Goal: Task Accomplishment & Management: Manage account settings

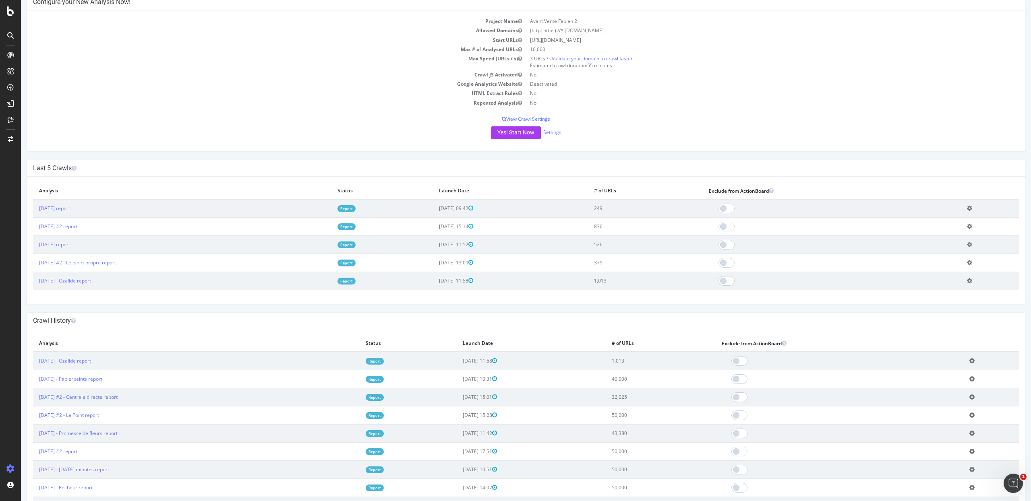
scroll to position [60, 0]
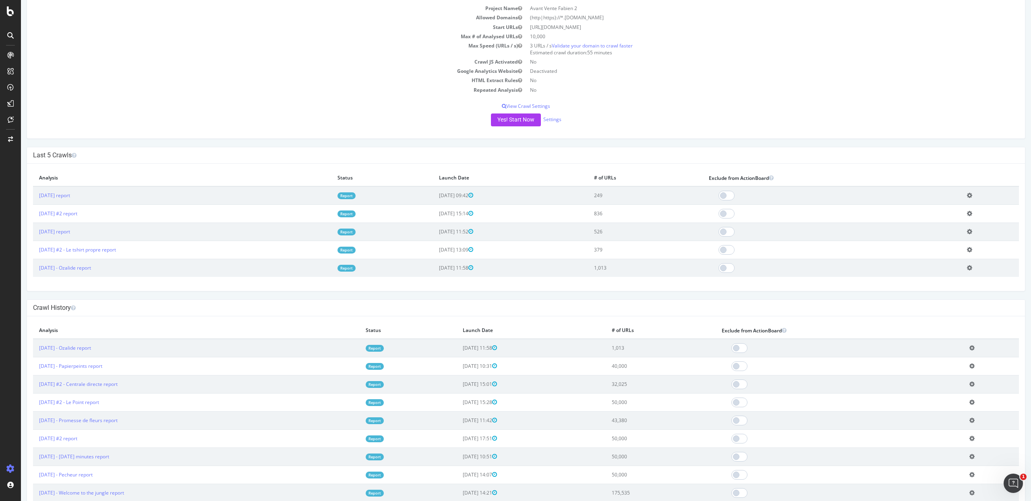
click at [558, 117] on div "Yes! Start Now Settings" at bounding box center [526, 120] width 986 height 13
click at [555, 118] on link "Settings" at bounding box center [552, 119] width 18 height 7
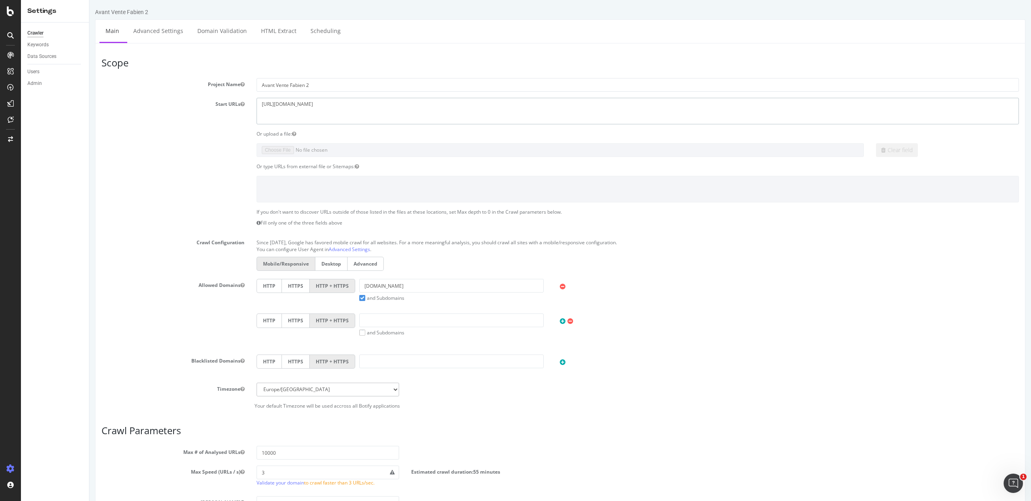
drag, startPoint x: 364, startPoint y: 114, endPoint x: 207, endPoint y: 95, distance: 158.1
click at [207, 95] on section "Project Name Avant Vente Fabien 2 Start URLs https://www.sosparebriseplus.fr Or…" at bounding box center [559, 243] width 917 height 331
paste textarea "deskare.io/"
type textarea "https://www.deskare.io"
drag, startPoint x: 430, startPoint y: 286, endPoint x: 228, endPoint y: 286, distance: 201.7
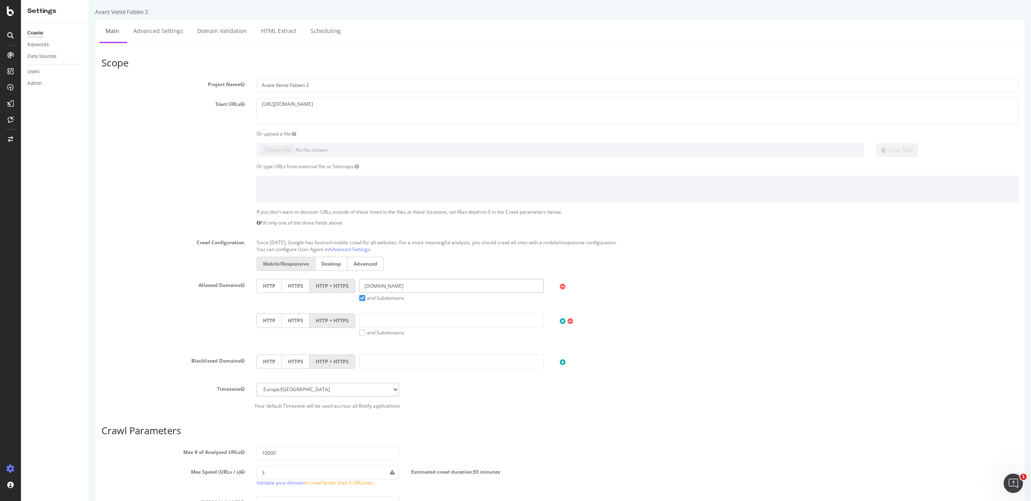
click at [228, 286] on div "Allowed Domains HTTP HTTPS HTTP + HTTPS sosparebriseplus.fr and Subdomains User…" at bounding box center [559, 313] width 929 height 69
paste input "https://www.deskare.io/"
drag, startPoint x: 393, startPoint y: 289, endPoint x: 273, endPoint y: 288, distance: 119.2
click at [273, 288] on div "HTTP HTTPS HTTP + HTTPS https://www.deskare.io and Subdomains User Agent: Mobil…" at bounding box center [637, 290] width 770 height 23
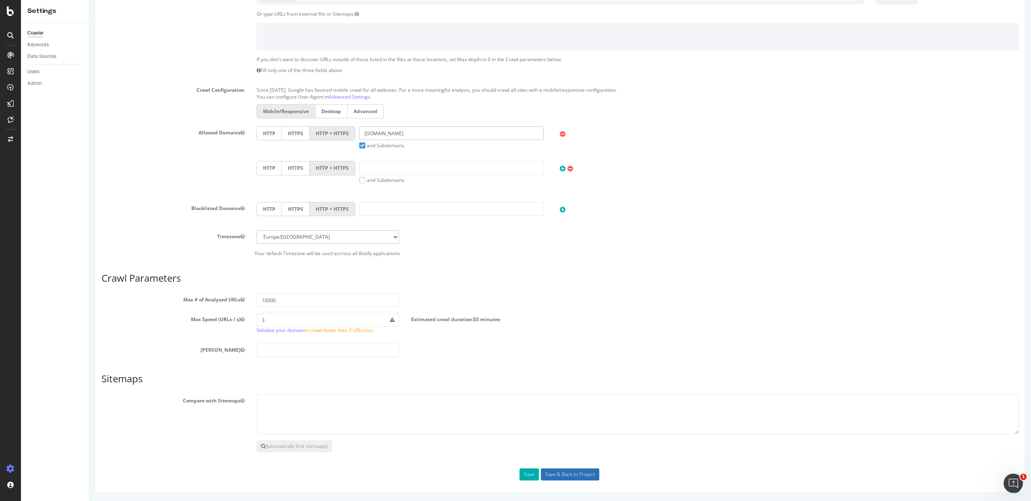
type input "deskare.io"
click at [576, 478] on input "Save & Back to Project" at bounding box center [570, 475] width 58 height 12
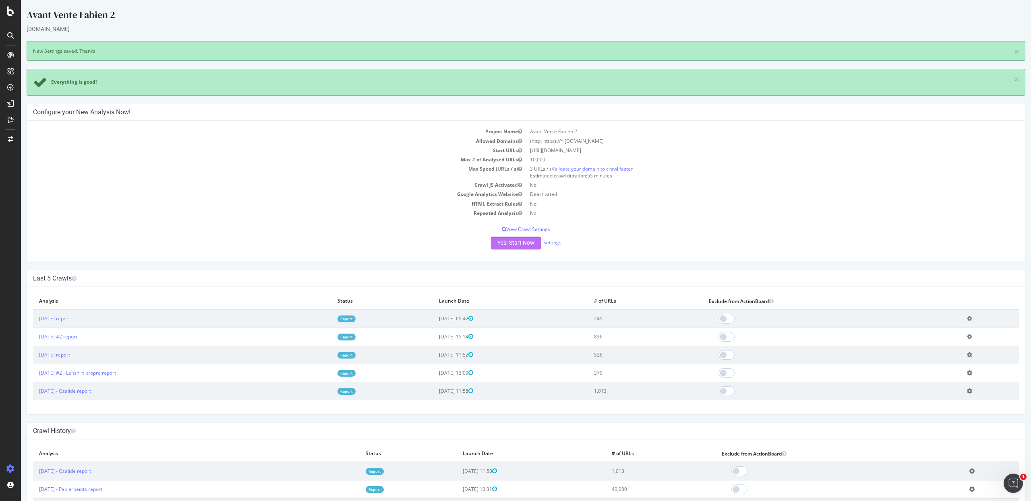
click at [509, 240] on button "Yes! Start Now" at bounding box center [516, 243] width 50 height 13
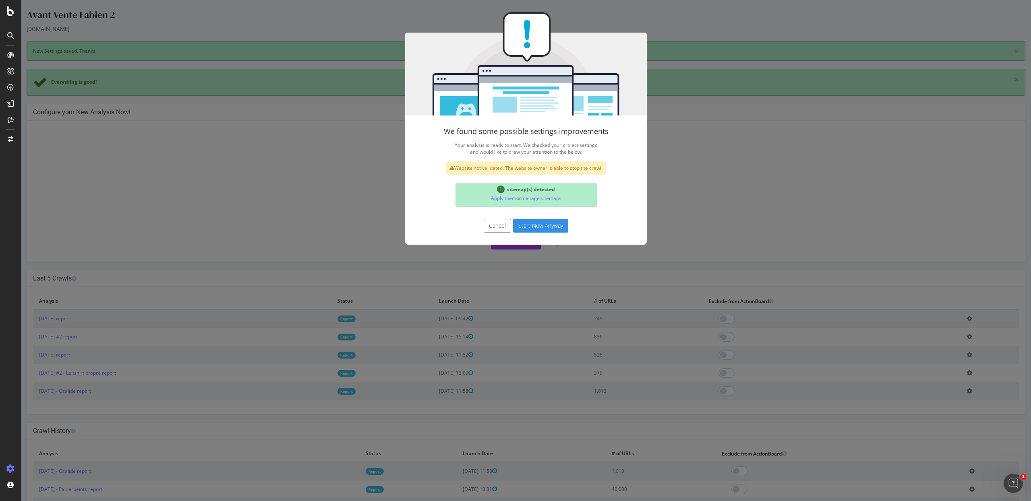
click at [522, 236] on div "Cancel Start Now Anyway" at bounding box center [526, 230] width 242 height 30
drag, startPoint x: 522, startPoint y: 235, endPoint x: 521, endPoint y: 231, distance: 4.1
click at [521, 231] on div "Cancel Start Now Anyway" at bounding box center [526, 230] width 242 height 30
click at [521, 231] on button "Start Now Anyway" at bounding box center [540, 226] width 55 height 14
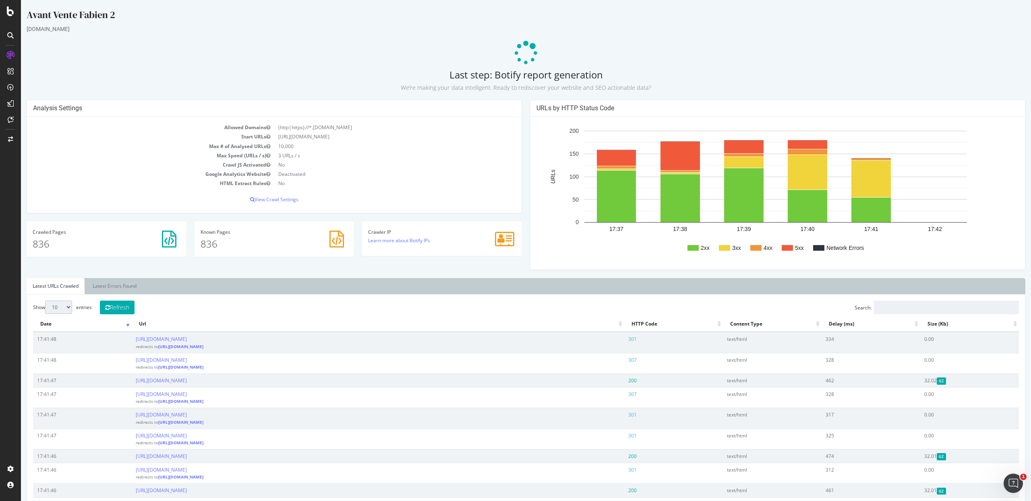
click at [519, 49] on icon at bounding box center [525, 53] width 25 height 25
click at [521, 50] on icon at bounding box center [526, 53] width 24 height 24
click at [521, 50] on icon at bounding box center [525, 53] width 25 height 25
click at [521, 50] on icon at bounding box center [526, 53] width 24 height 24
click at [521, 50] on icon at bounding box center [525, 53] width 25 height 25
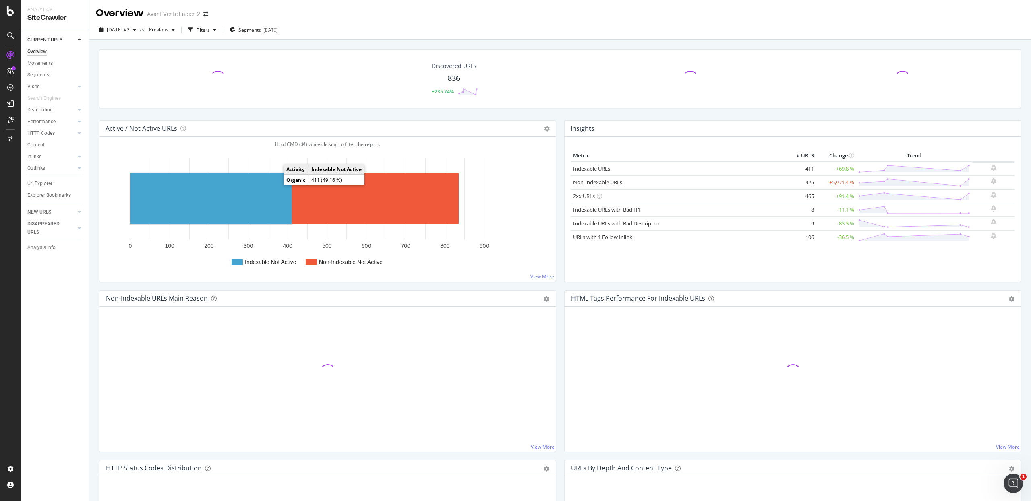
click at [204, 179] on rect "A chart." at bounding box center [210, 199] width 161 height 50
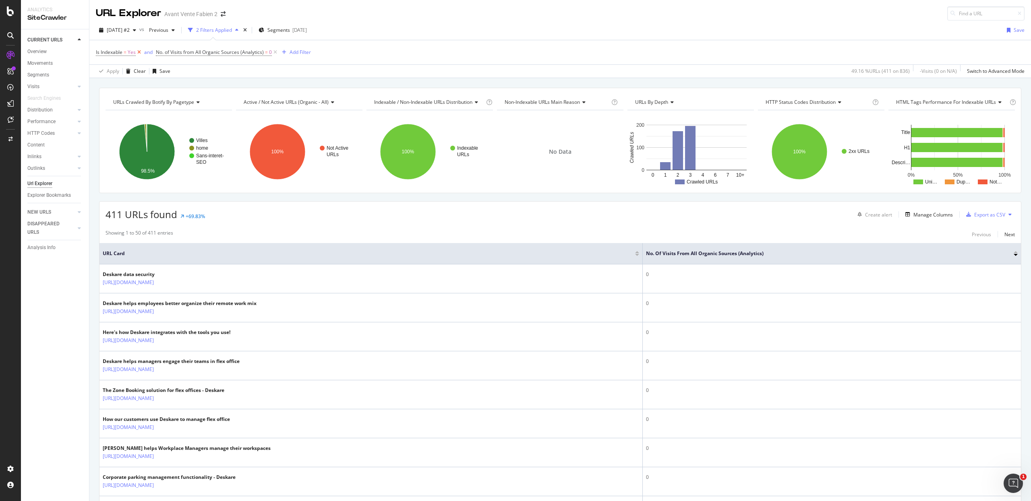
click at [140, 52] on icon at bounding box center [139, 52] width 7 height 8
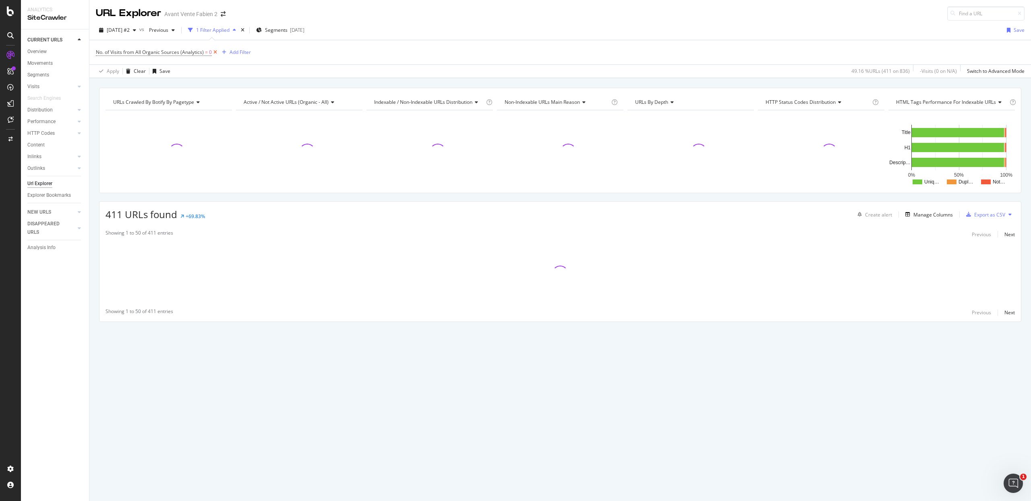
click at [215, 54] on icon at bounding box center [215, 52] width 7 height 8
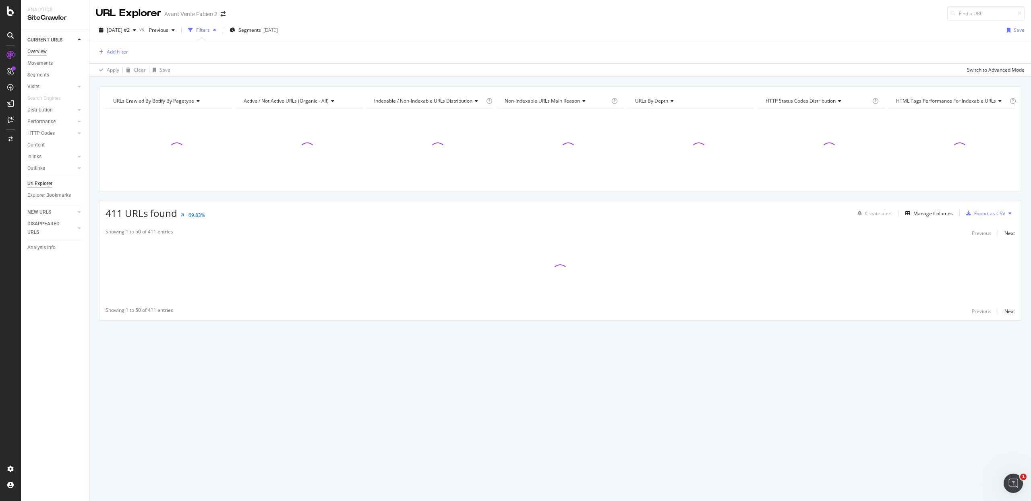
click at [42, 52] on div "Overview" at bounding box center [36, 52] width 19 height 8
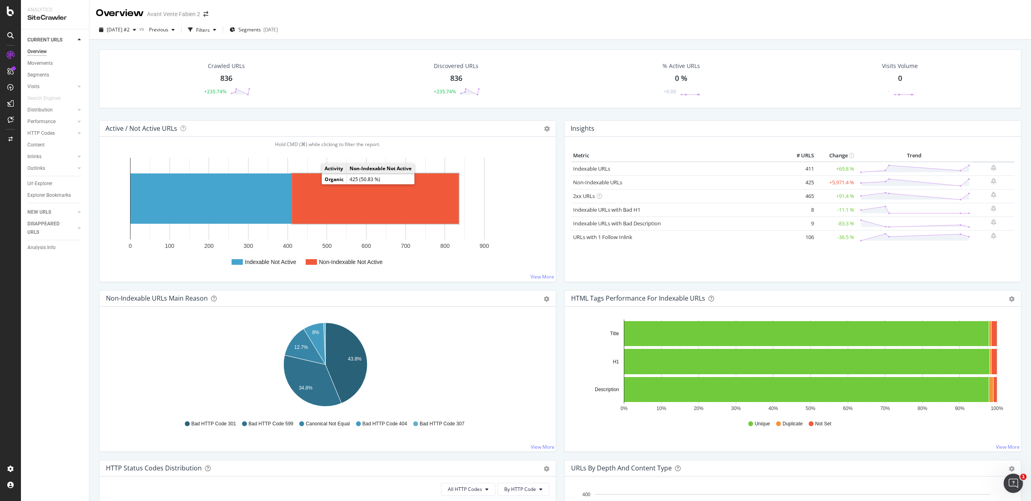
click at [345, 189] on rect "A chart." at bounding box center [375, 199] width 167 height 50
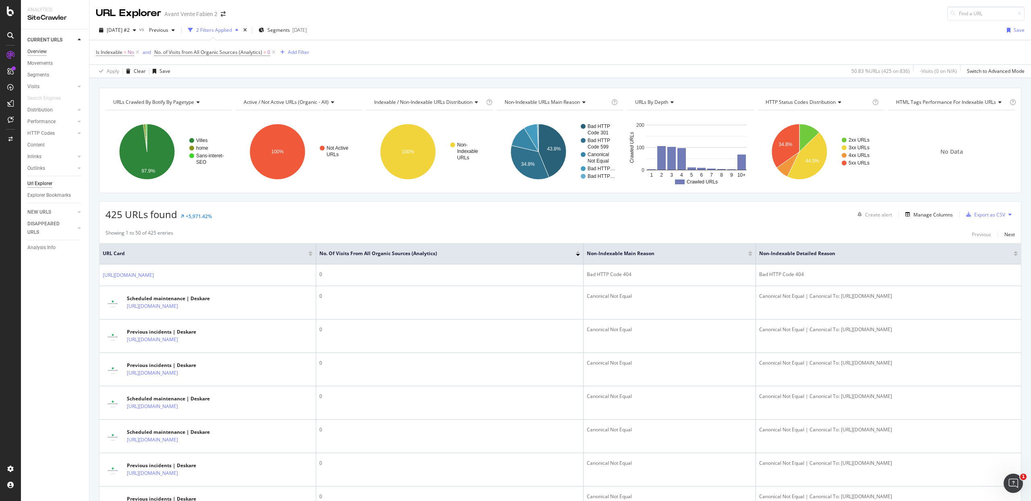
click at [39, 54] on div "Overview" at bounding box center [36, 52] width 19 height 8
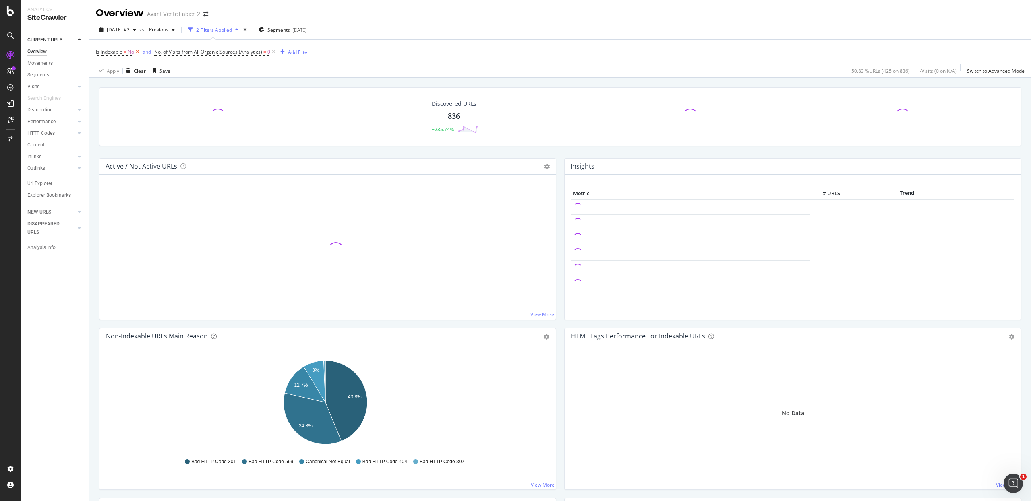
click at [136, 54] on icon at bounding box center [137, 52] width 7 height 8
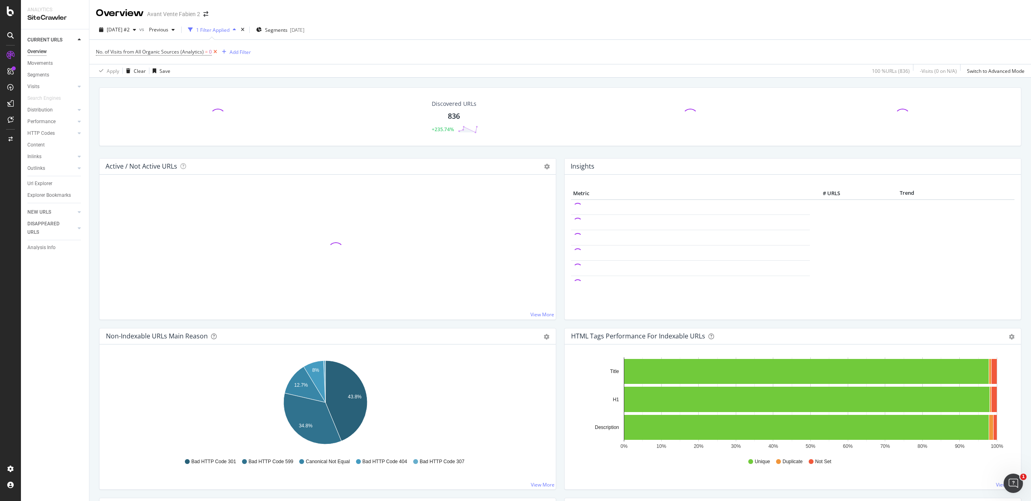
click at [215, 54] on icon at bounding box center [215, 52] width 7 height 8
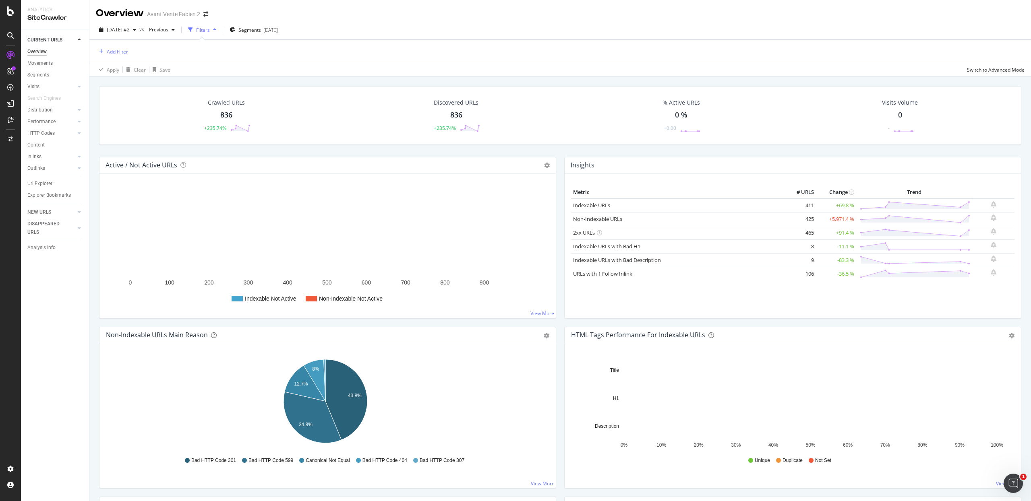
scroll to position [706, 0]
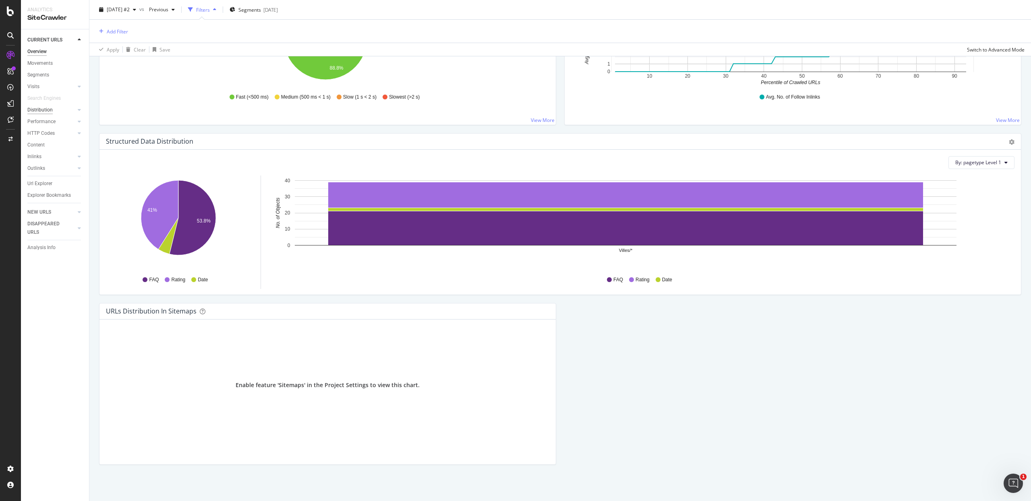
click at [44, 112] on div "Distribution" at bounding box center [39, 110] width 25 height 8
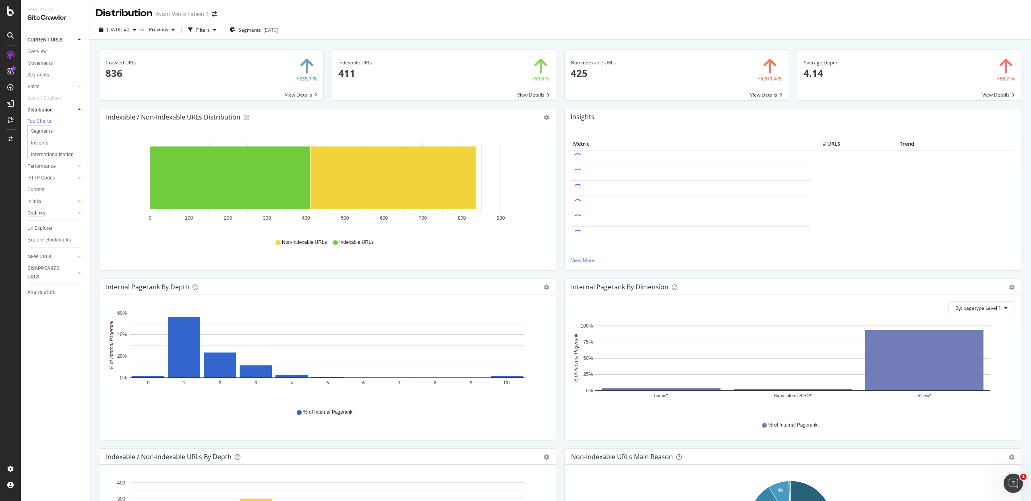
click at [42, 214] on div "Outlinks" at bounding box center [36, 213] width 18 height 8
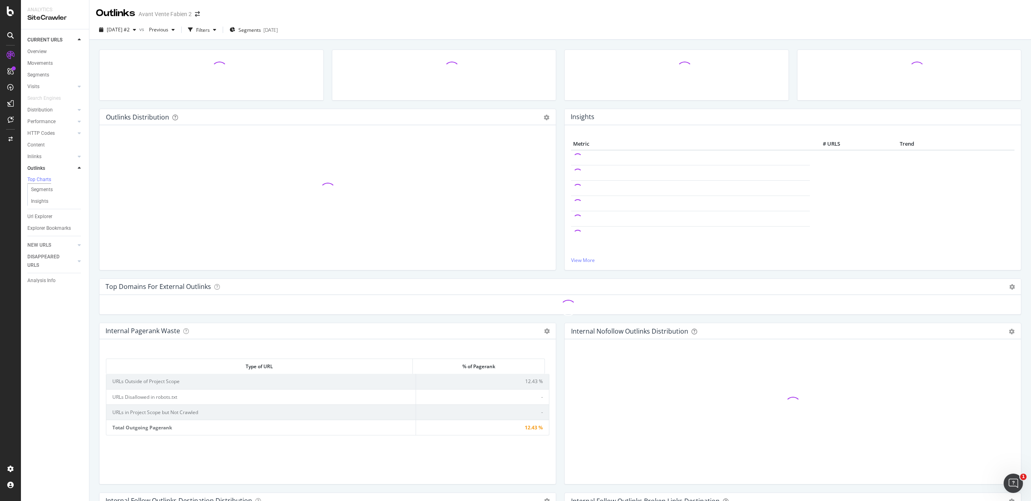
scroll to position [35, 0]
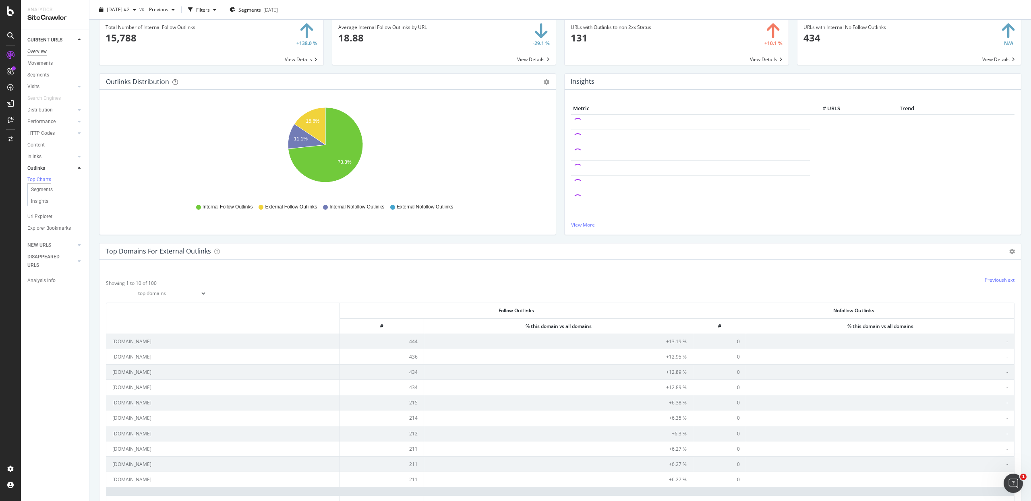
click at [46, 53] on div "Overview" at bounding box center [36, 52] width 19 height 8
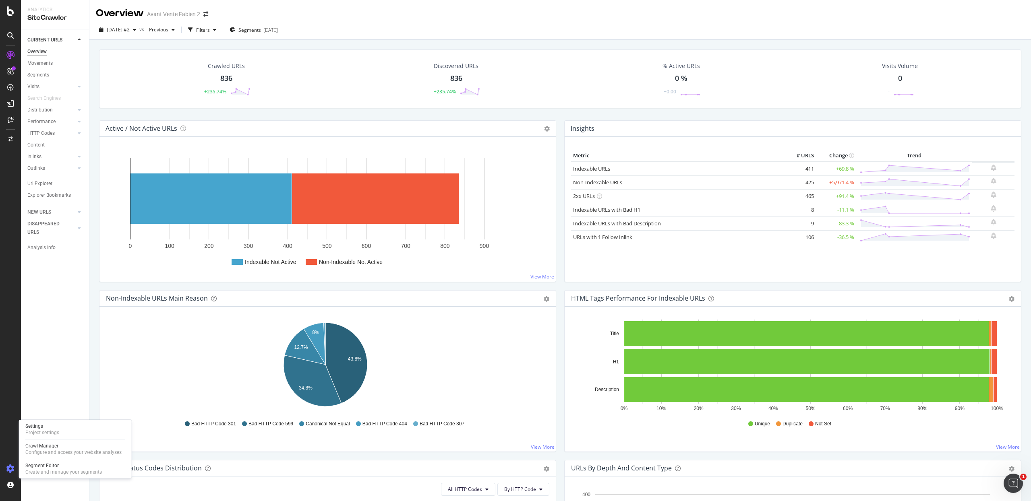
click at [12, 467] on icon at bounding box center [10, 469] width 8 height 8
click at [33, 463] on div "Segment Editor" at bounding box center [63, 466] width 76 height 6
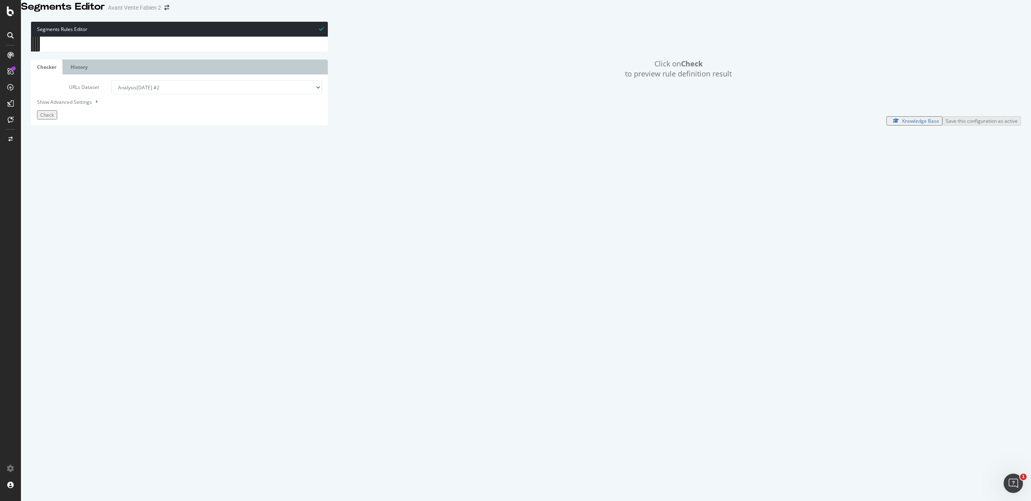
click at [91, 299] on div "[ segment : pagetype ] @ home or ( path / ) @ Blog host blog.sosparebriseplus.f…" at bounding box center [188, 221] width 277 height 368
drag, startPoint x: 98, startPoint y: 300, endPoint x: 0, endPoint y: 94, distance: 228.0
click at [0, 94] on div "Activation Activation Hub SpeedWorkers SmartIndex PageWorkers SmartContent Smar…" at bounding box center [515, 250] width 1031 height 501
drag, startPoint x: 108, startPoint y: 102, endPoint x: 39, endPoint y: 91, distance: 69.3
click at [39, 37] on div "@Blog host blog.sosparebriseplus.fr 1 2 3 4 5 6 7 8 9 10 11 12 13 14 15 16 17 1…" at bounding box center [179, 37] width 297 height 0
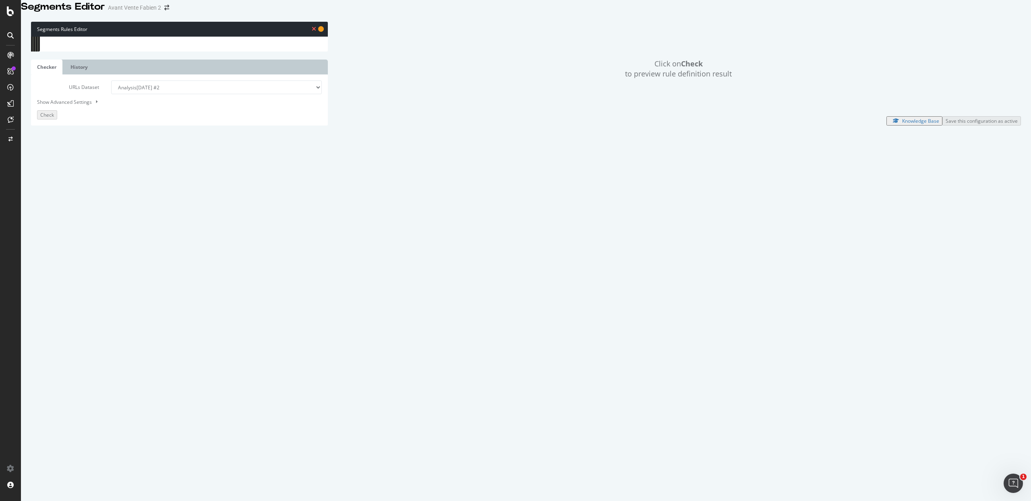
type textarea "[segment:pagetype]"
type textarea ")"
type textarea "p"
type textarea "o"
type textarea "@"
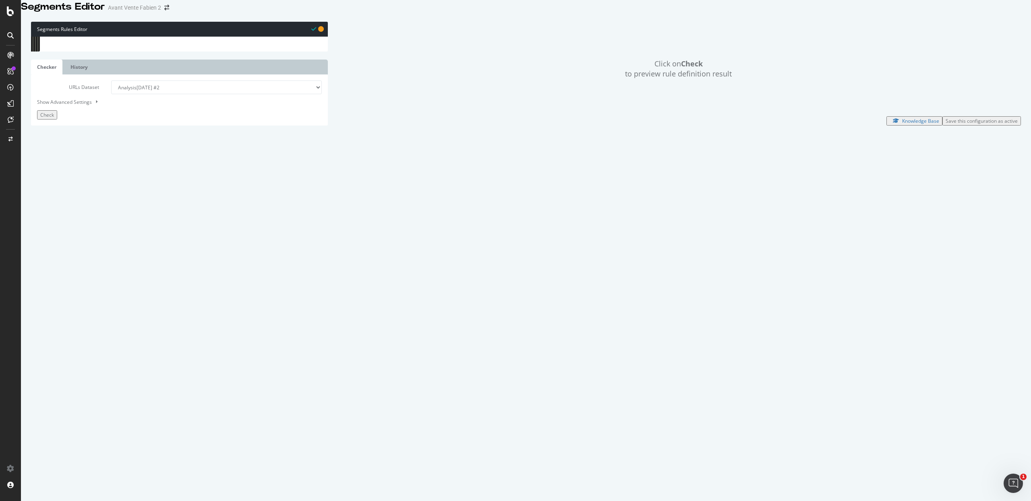
click at [54, 118] on span "Check" at bounding box center [47, 115] width 14 height 7
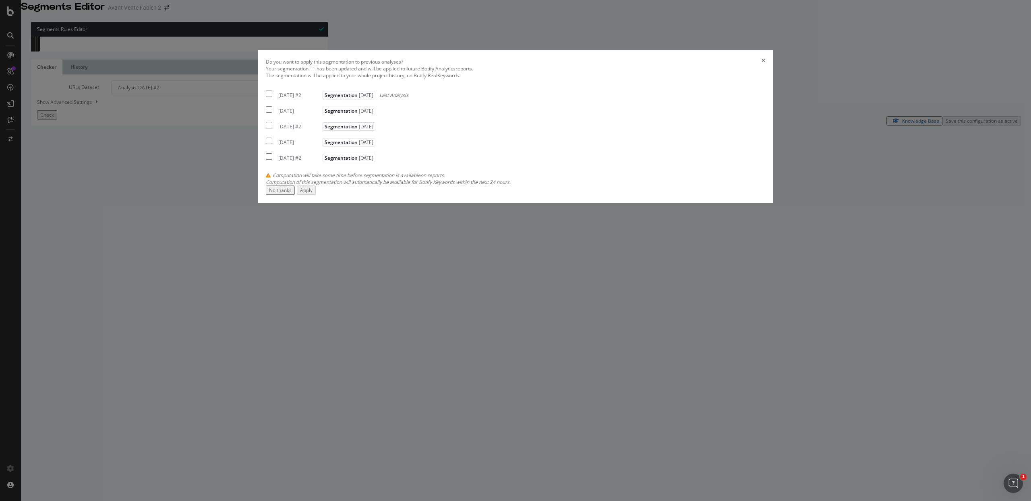
click at [320, 99] on div "[DATE] #2" at bounding box center [299, 95] width 42 height 7
checkbox input "true"
click at [312, 194] on div "Apply" at bounding box center [306, 190] width 12 height 7
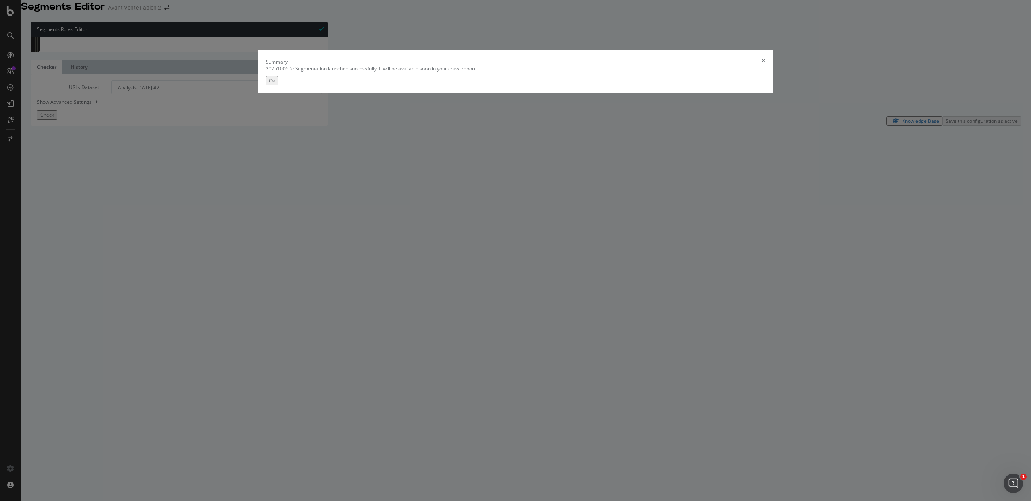
click at [275, 84] on div "Ok" at bounding box center [272, 80] width 6 height 7
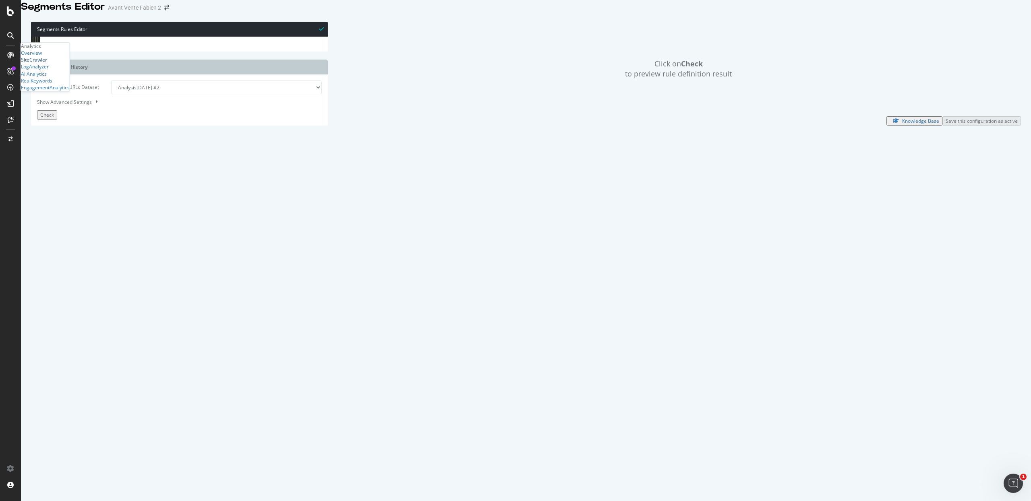
click at [47, 64] on div "SiteCrawler" at bounding box center [34, 60] width 26 height 7
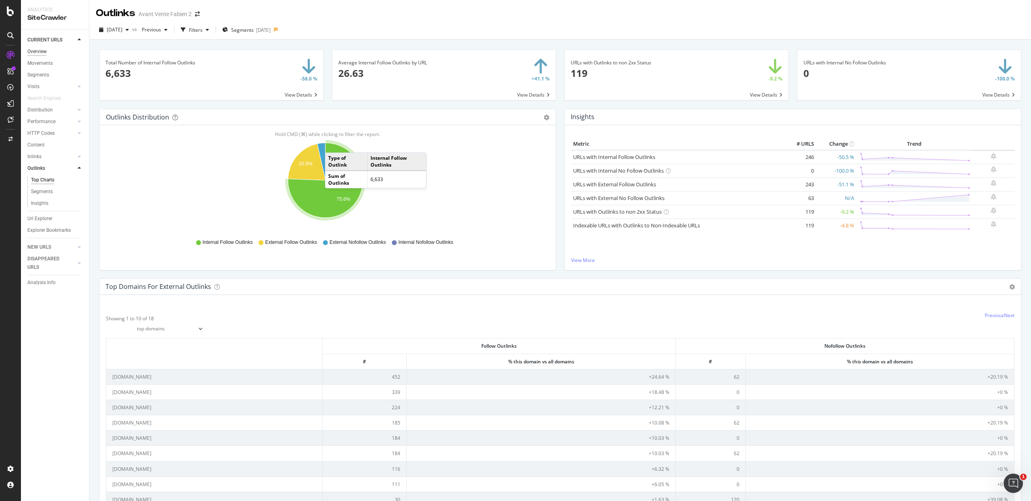
click at [41, 53] on div "Overview" at bounding box center [36, 52] width 19 height 8
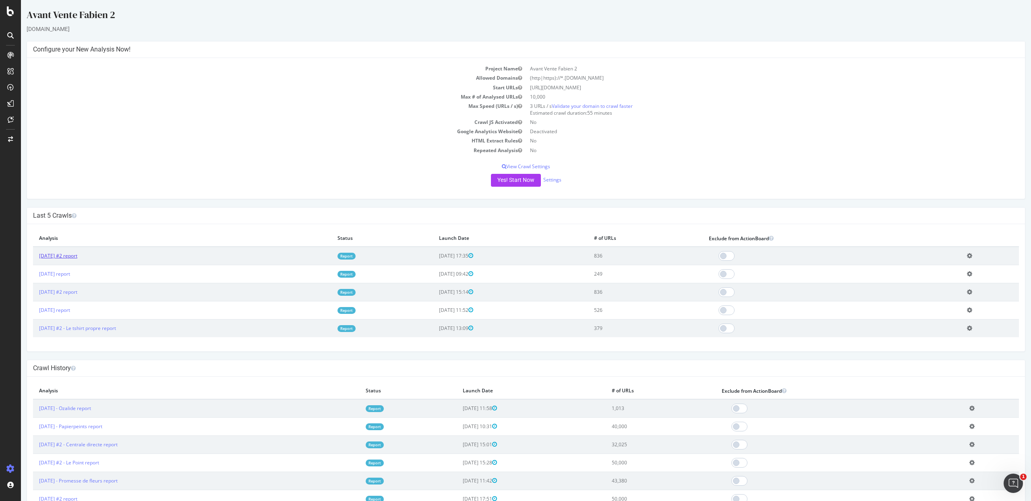
click at [77, 255] on link "2025 Oct. 6th #2 report" at bounding box center [58, 255] width 38 height 7
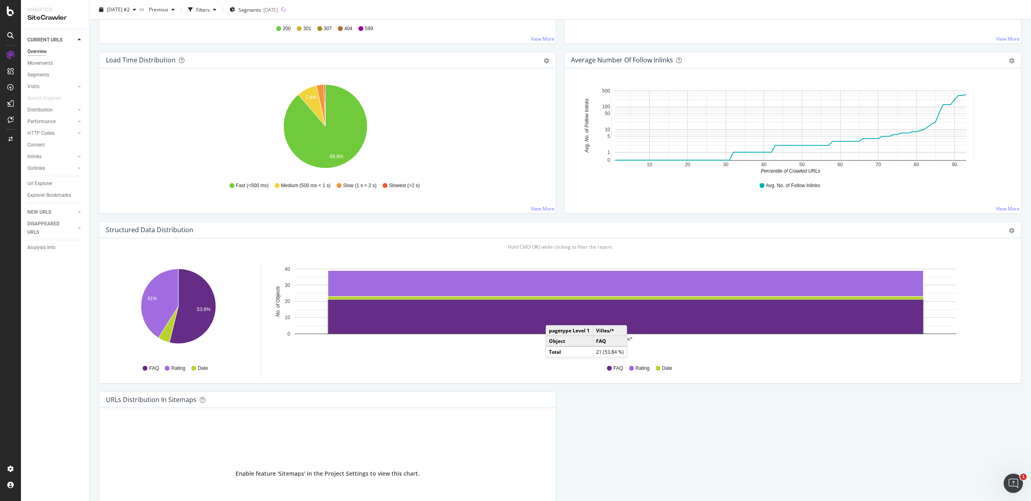
scroll to position [668, 0]
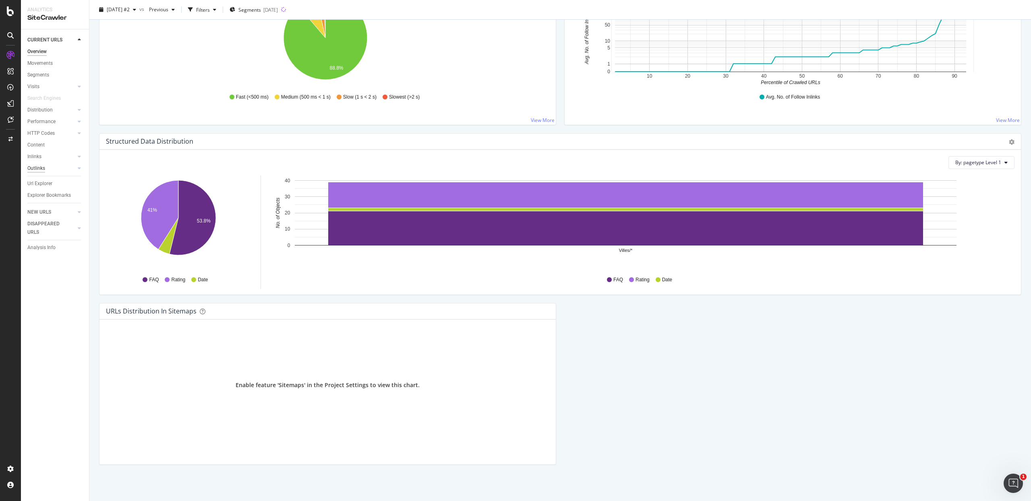
click at [44, 167] on div "Outlinks" at bounding box center [36, 168] width 18 height 8
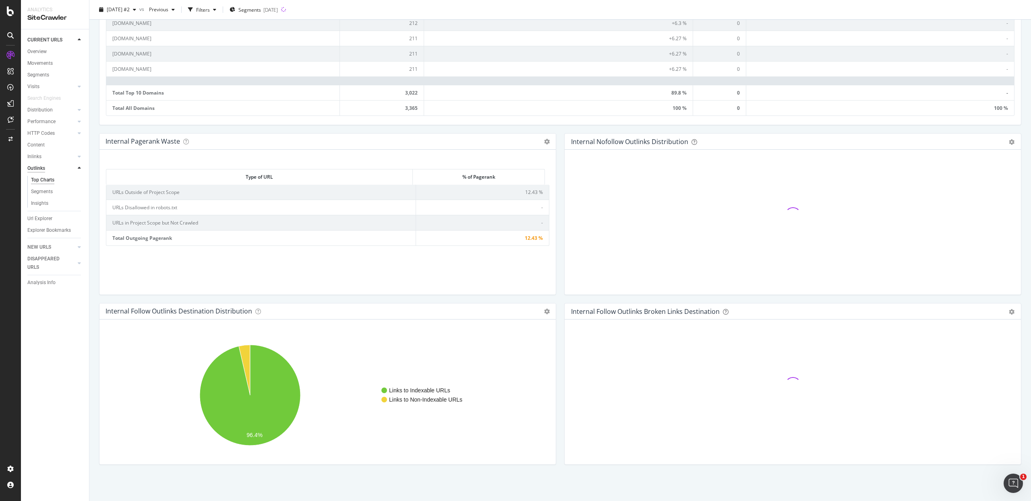
scroll to position [449, 0]
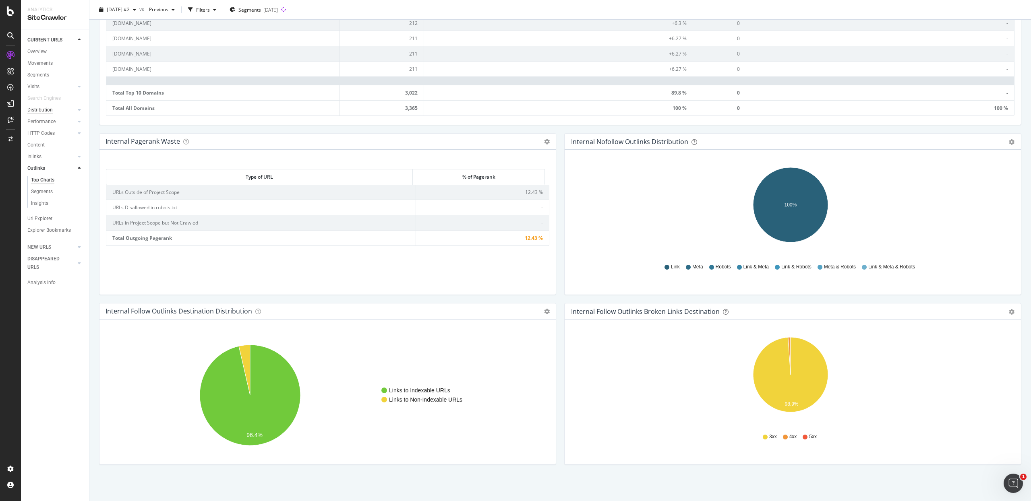
click at [42, 112] on div "Distribution" at bounding box center [39, 110] width 25 height 8
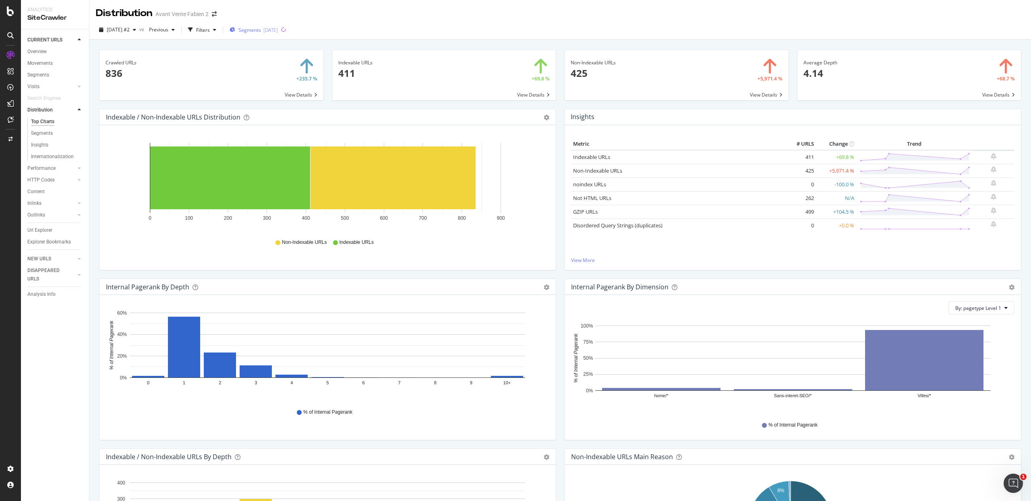
click at [275, 34] on div "Segments 2025-10-06" at bounding box center [253, 30] width 48 height 12
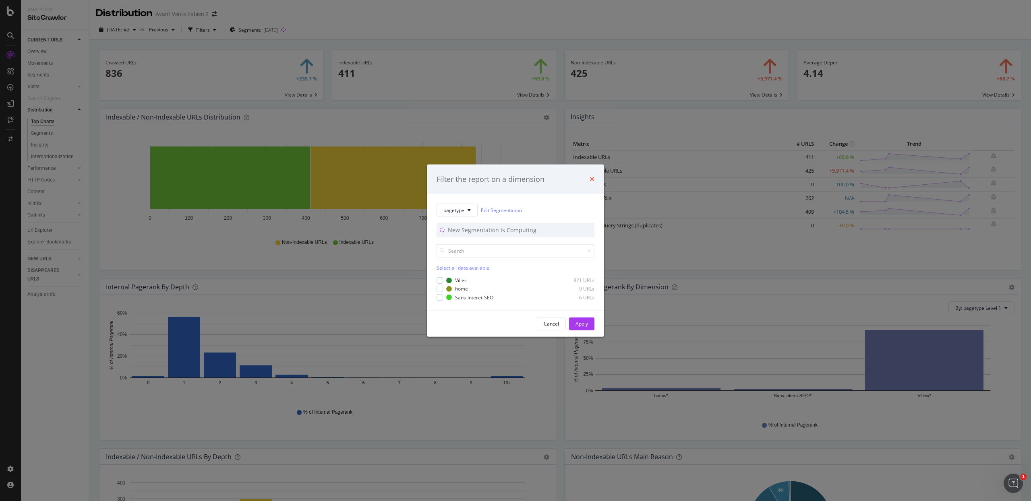
click at [594, 178] on icon "times" at bounding box center [591, 179] width 5 height 6
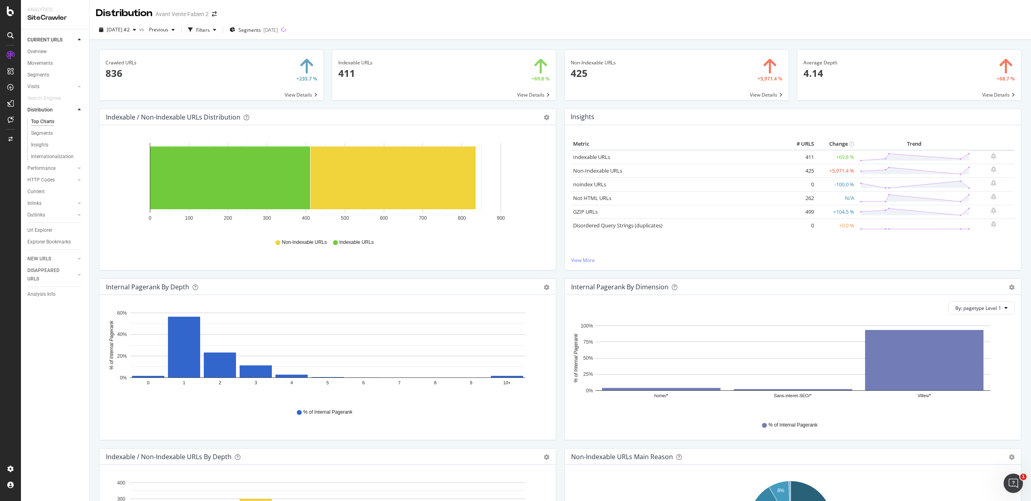
click at [558, 11] on div "Distribution Avant Vente Fabien 2" at bounding box center [559, 10] width 941 height 20
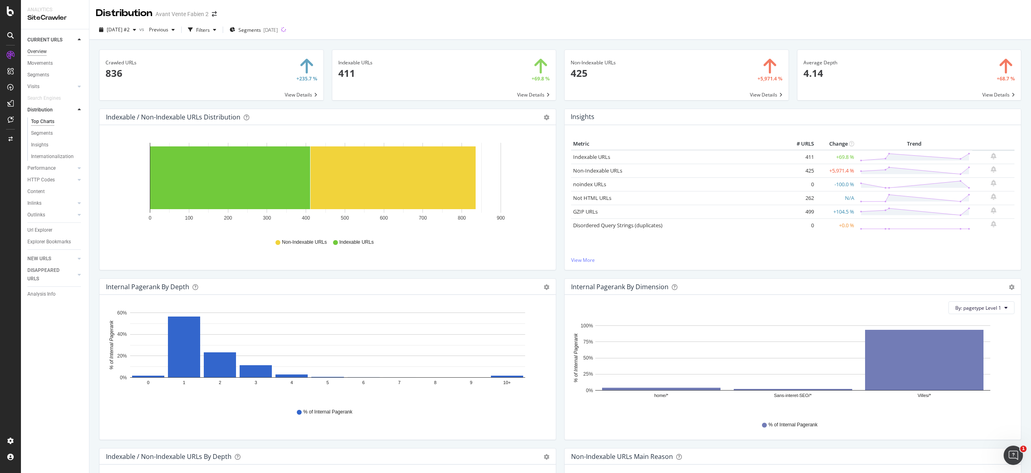
click at [44, 48] on div "Overview" at bounding box center [36, 52] width 19 height 8
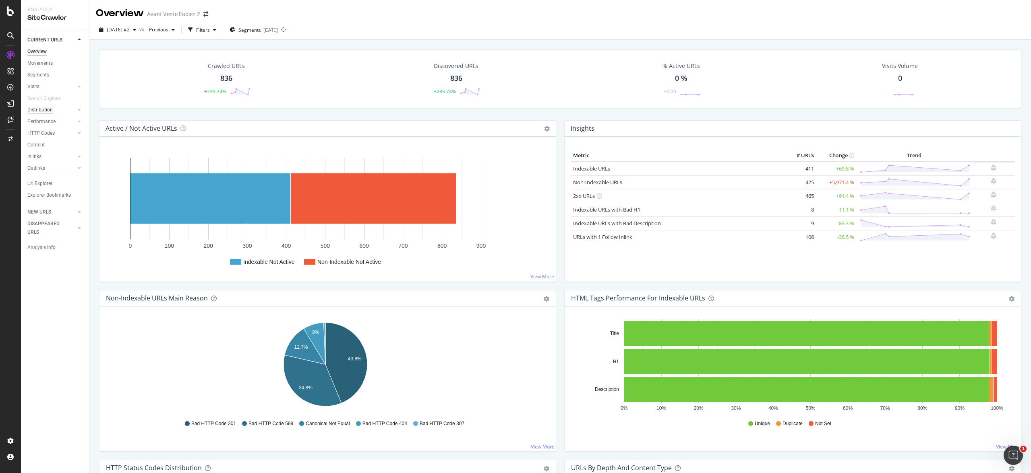
click at [45, 106] on div "Distribution" at bounding box center [39, 110] width 25 height 8
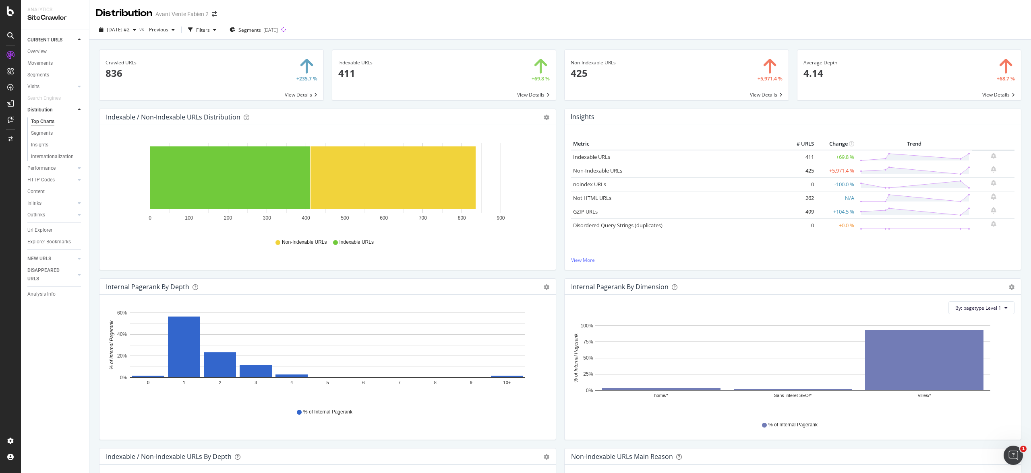
scroll to position [9, 0]
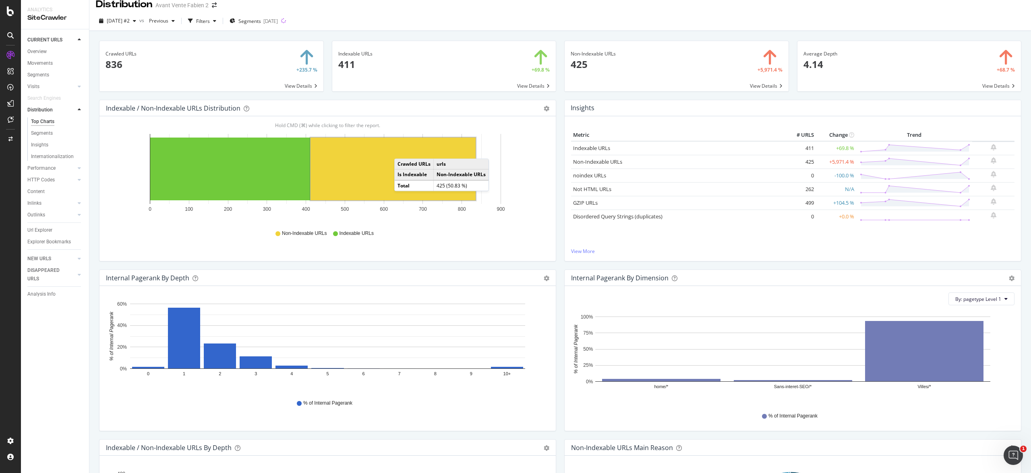
click at [403, 151] on rect "A chart." at bounding box center [392, 169] width 165 height 63
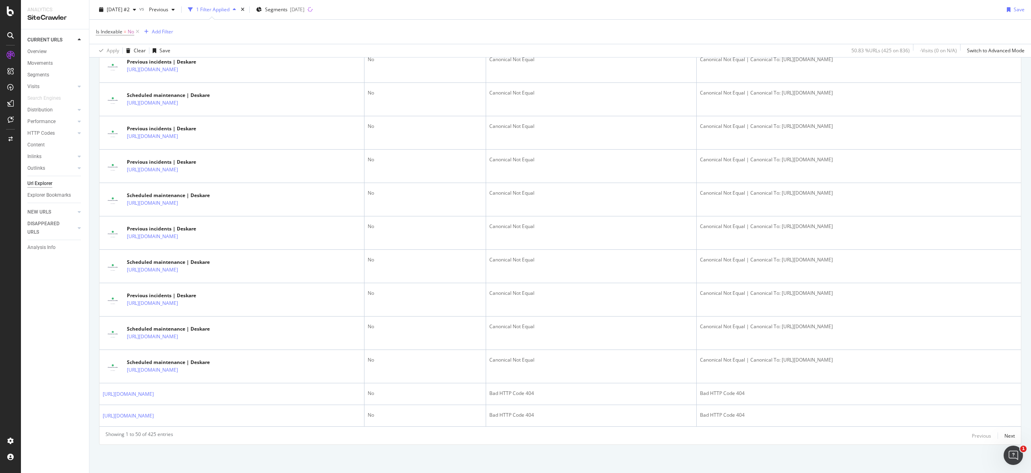
click at [1004, 438] on div "Next" at bounding box center [1009, 436] width 10 height 7
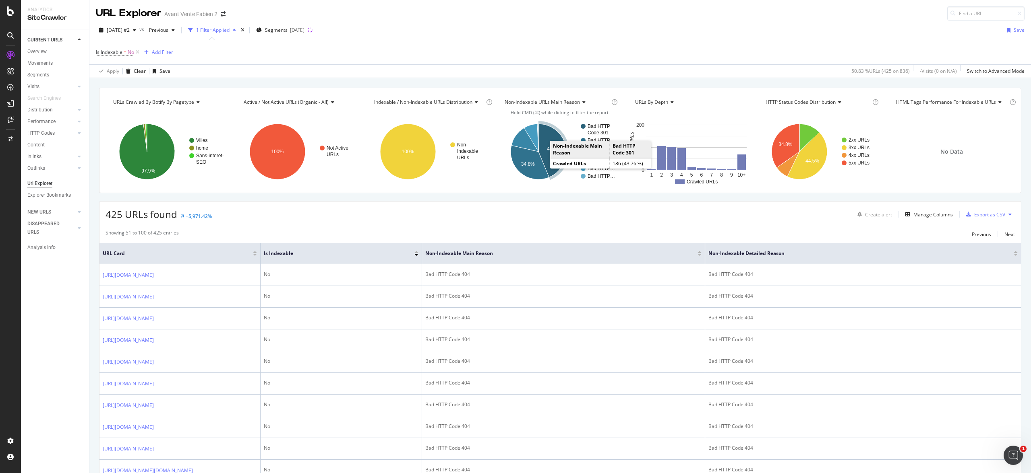
click at [549, 154] on icon "A chart." at bounding box center [552, 151] width 28 height 54
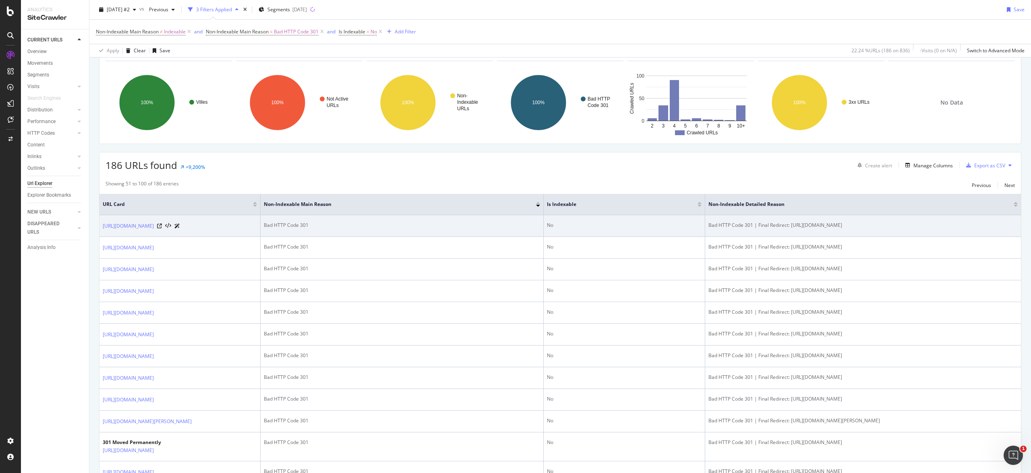
scroll to position [55, 0]
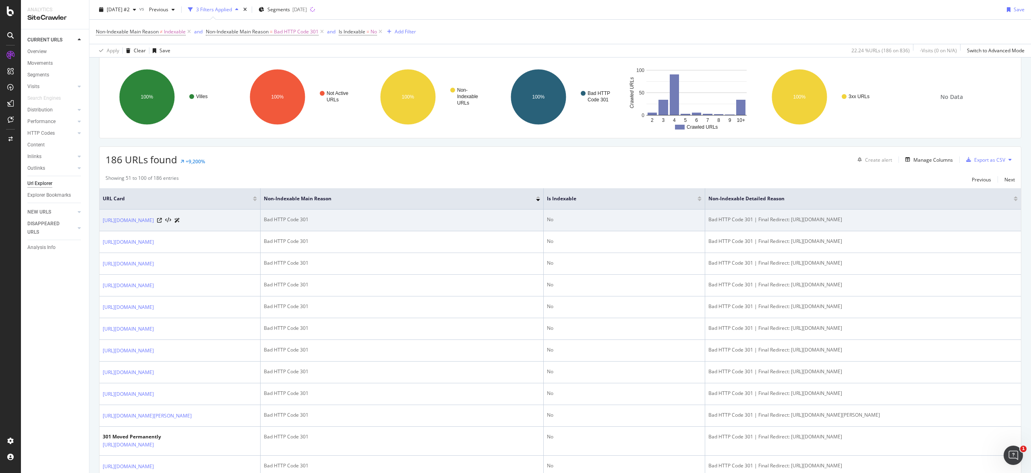
drag, startPoint x: 758, startPoint y: 219, endPoint x: 930, endPoint y: 224, distance: 172.0
click at [930, 223] on div "Bad HTTP Code 301 | Final Redirect: https://www.deskare.io/guides/passez-le-cap…" at bounding box center [862, 219] width 309 height 7
click at [893, 217] on td "Bad HTTP Code 301 | Final Redirect: https://www.deskare.io/guides/passez-le-cap…" at bounding box center [863, 221] width 316 height 22
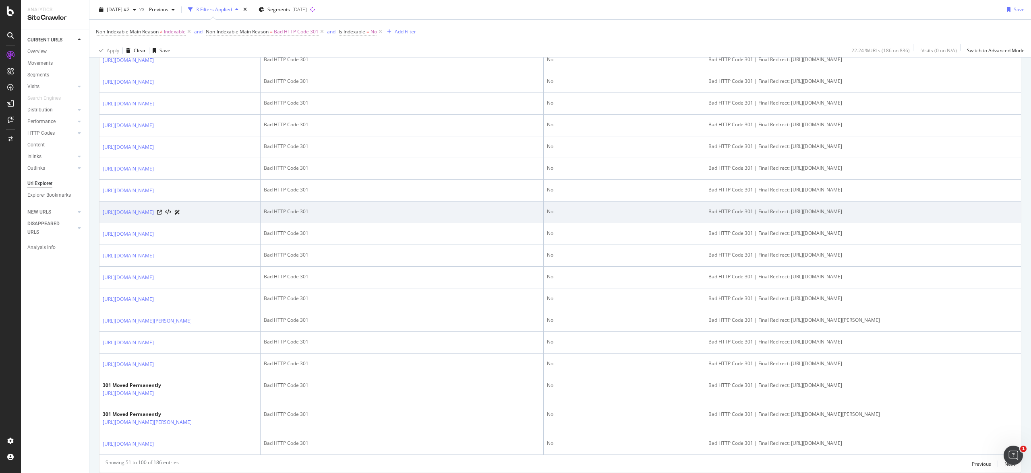
scroll to position [1176, 0]
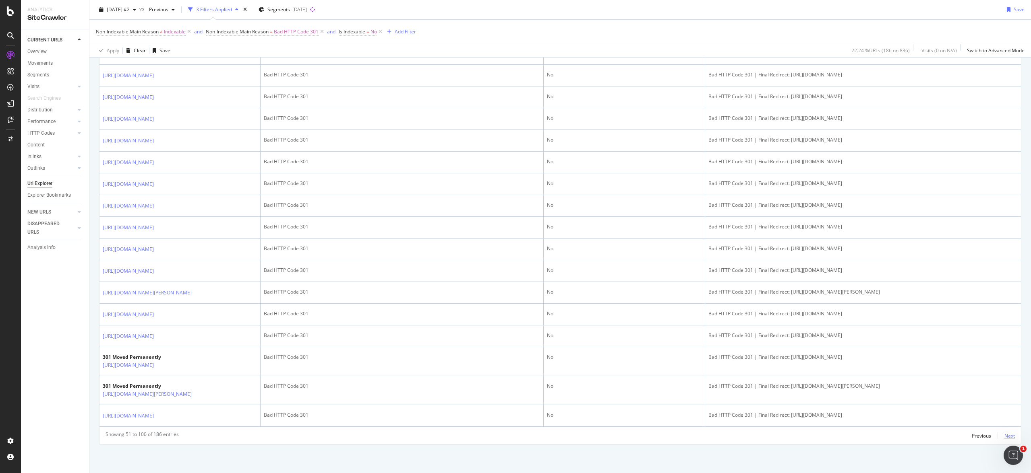
click at [1005, 434] on div "Next" at bounding box center [1009, 436] width 10 height 7
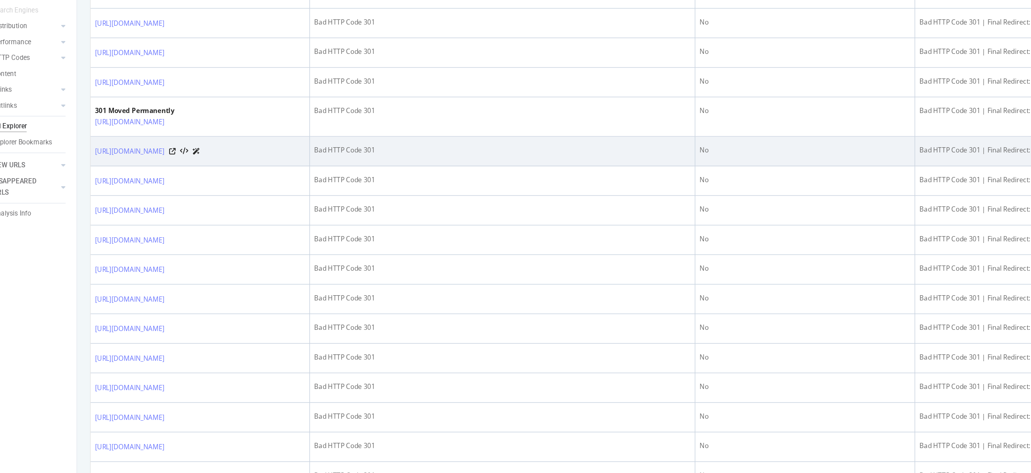
scroll to position [377, 0]
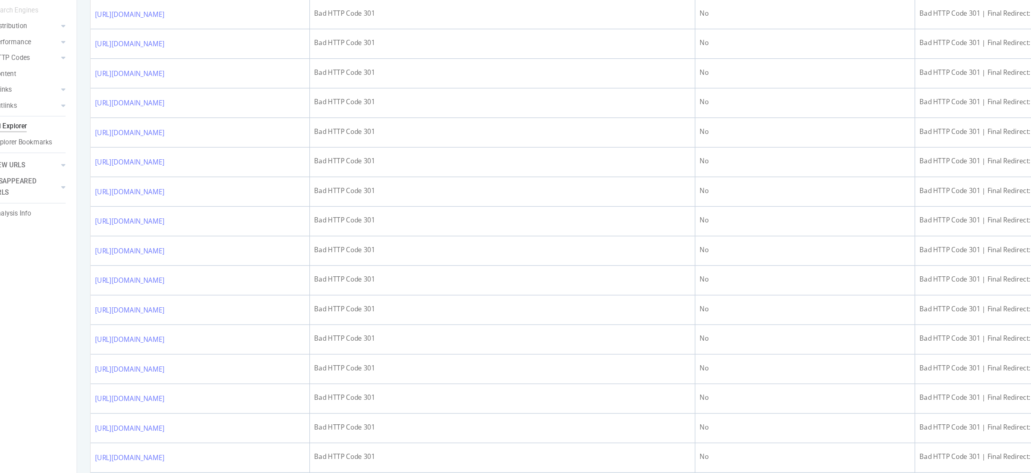
click at [47, 322] on div "CURRENT URLS Overview Movements Segments Visits Analysis Orphan URLs Search Eng…" at bounding box center [55, 251] width 68 height 444
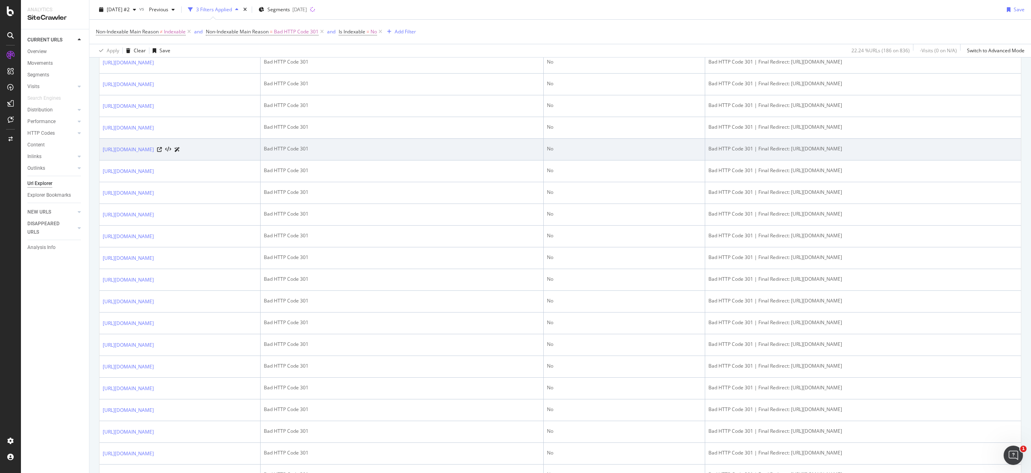
scroll to position [508, 0]
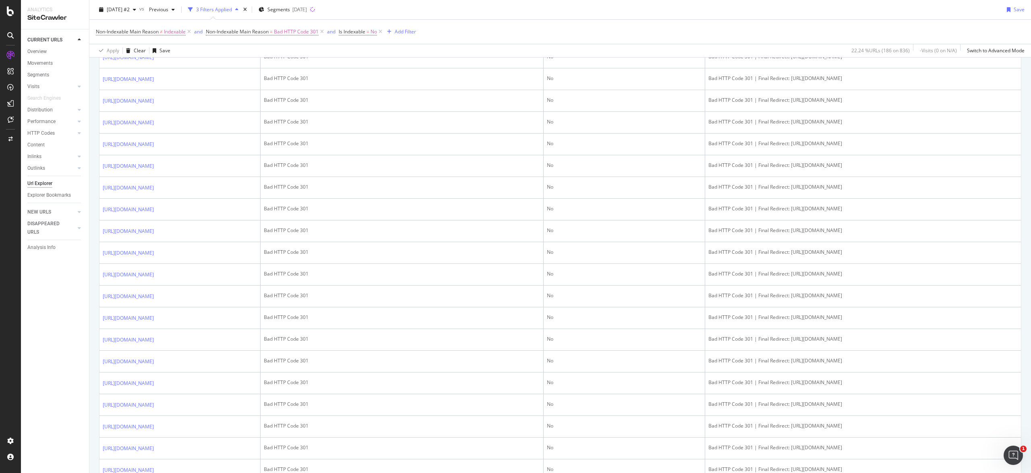
click at [50, 45] on div "CURRENT URLS" at bounding box center [58, 40] width 62 height 12
click at [43, 50] on div "Overview" at bounding box center [36, 52] width 19 height 8
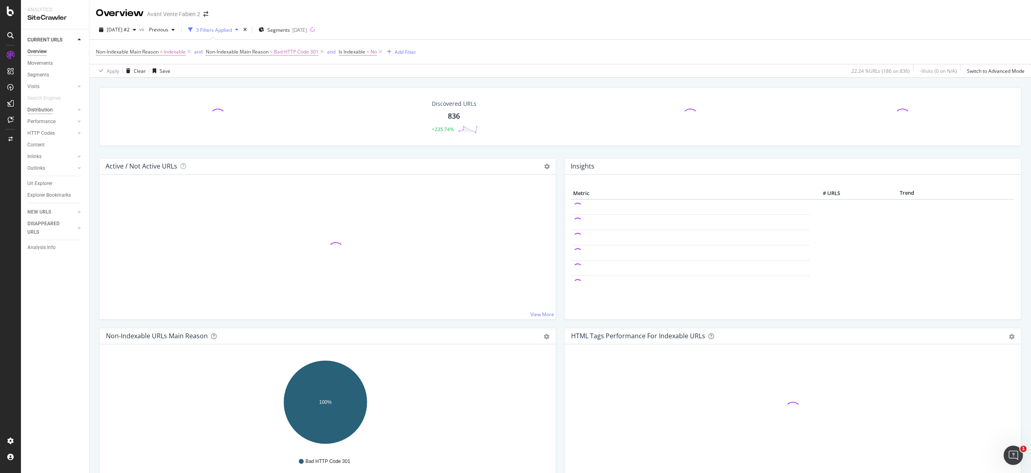
click at [51, 112] on div "Distribution" at bounding box center [39, 110] width 25 height 8
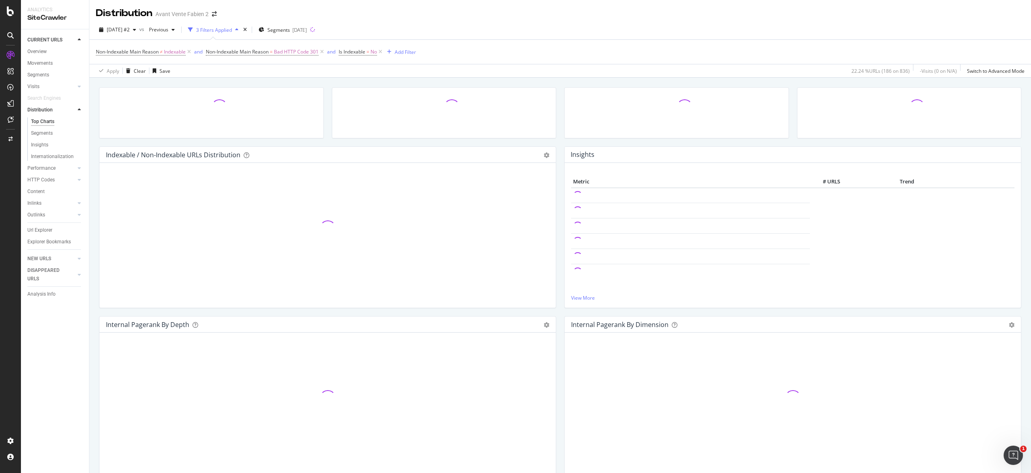
scroll to position [31, 0]
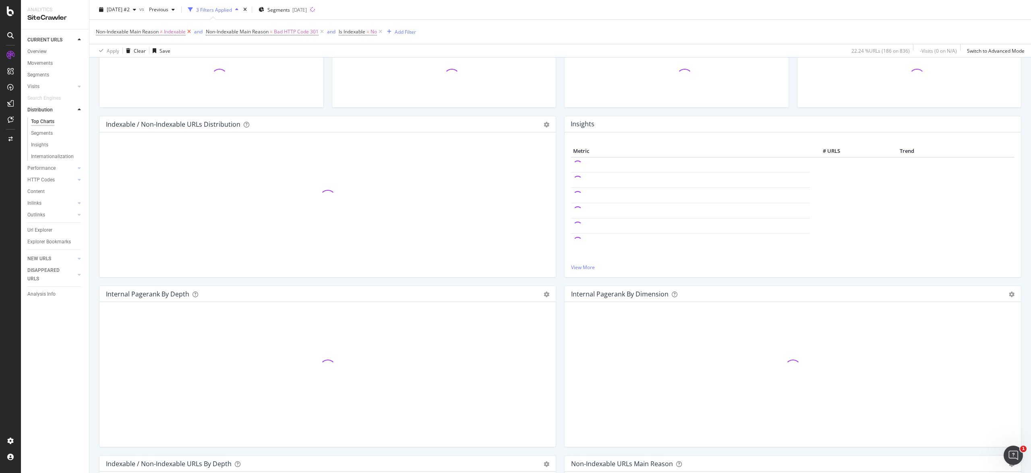
click at [192, 30] on icon at bounding box center [189, 32] width 7 height 8
click at [210, 34] on icon at bounding box center [212, 32] width 7 height 8
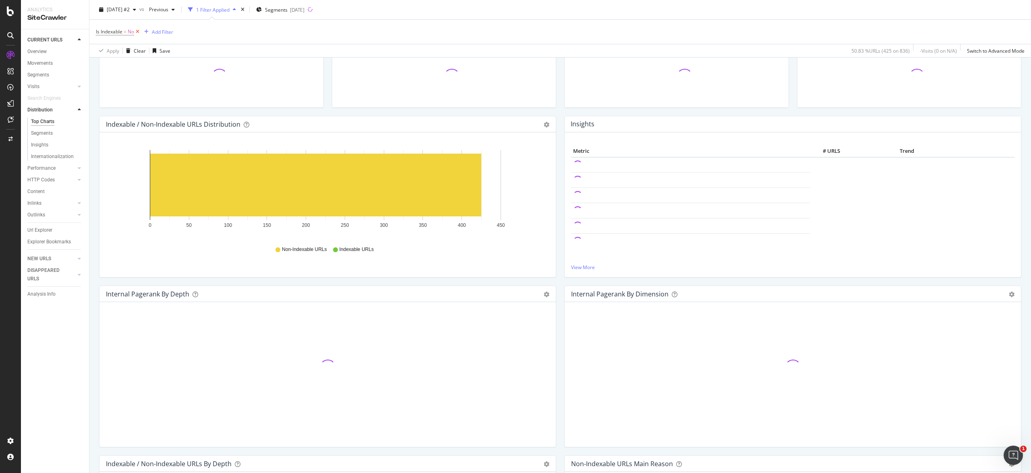
click at [139, 32] on icon at bounding box center [137, 32] width 7 height 8
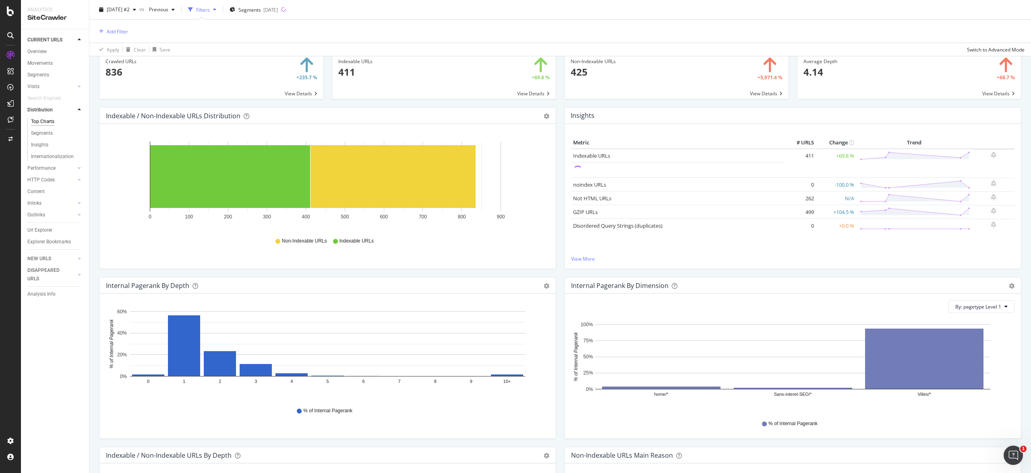
scroll to position [30, 0]
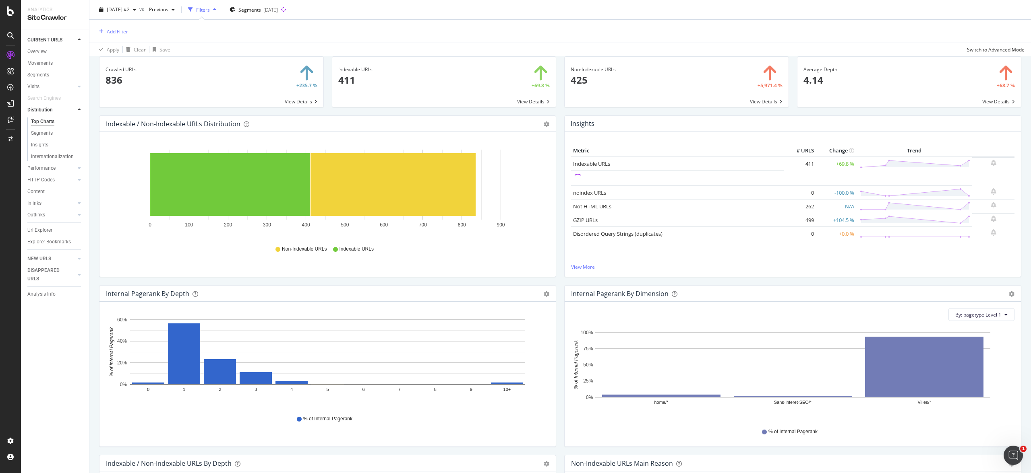
click at [553, 105] on div "Indexable URLs 411 +69.8 % View Details" at bounding box center [444, 85] width 233 height 59
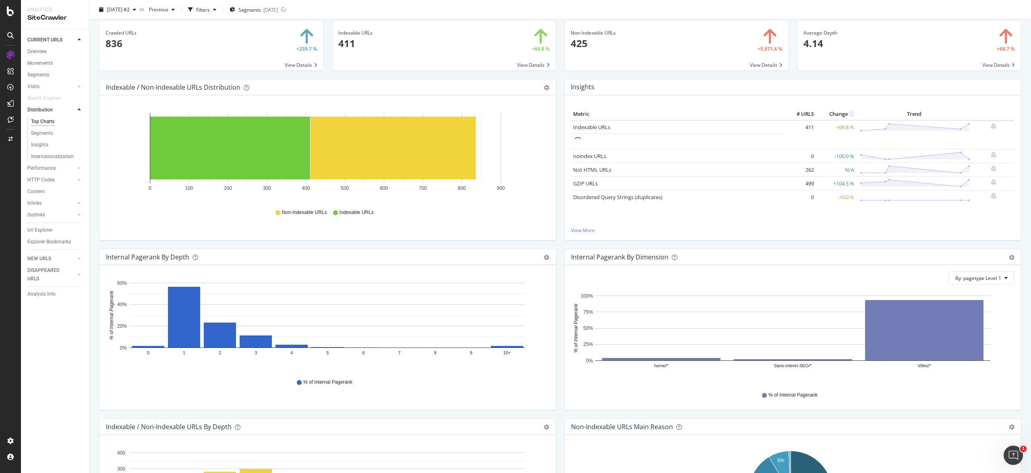
scroll to position [0, 0]
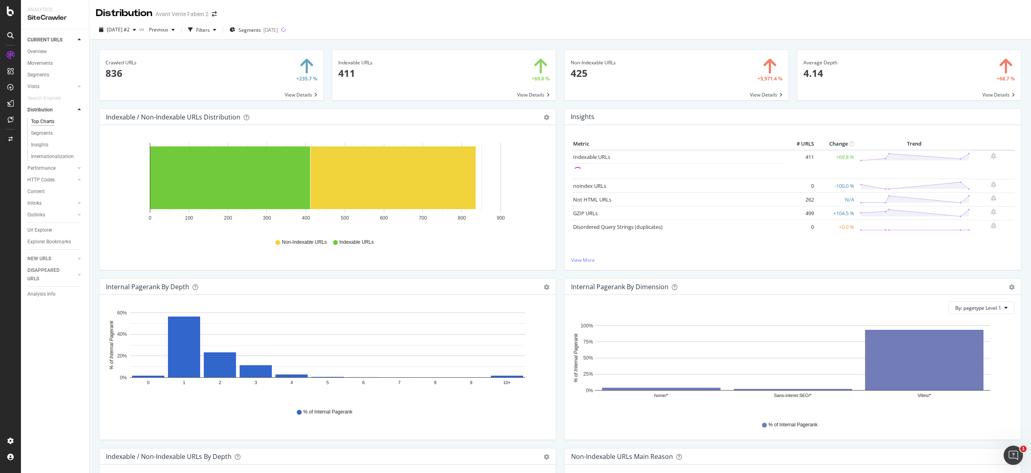
click at [555, 107] on div "Indexable URLs 411 +69.8 % View Details" at bounding box center [444, 79] width 233 height 59
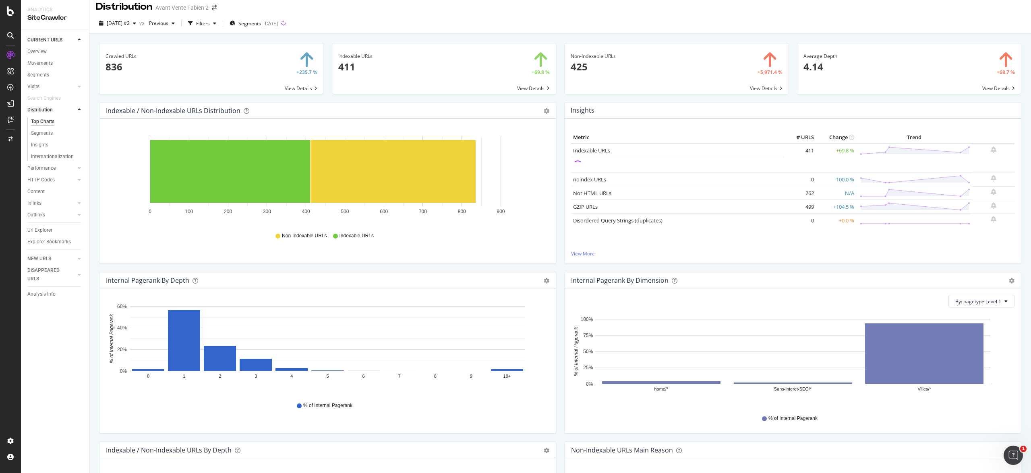
click at [554, 94] on div "Indexable URLs 411 +69.8 % View Details" at bounding box center [444, 72] width 233 height 59
click at [553, 93] on div "Indexable URLs 411 +69.8 % View Details" at bounding box center [444, 72] width 233 height 59
click at [555, 93] on div "Indexable URLs 411 +69.8 % View Details" at bounding box center [444, 72] width 233 height 59
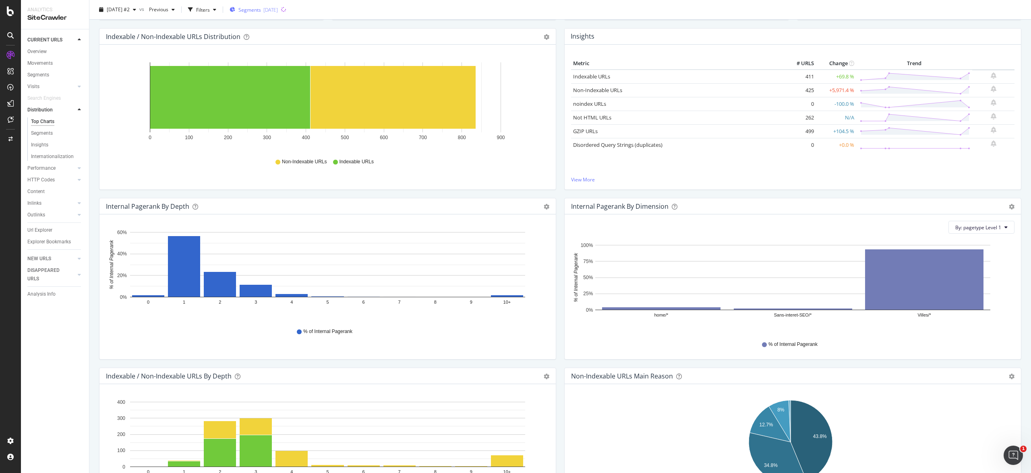
scroll to position [0, 0]
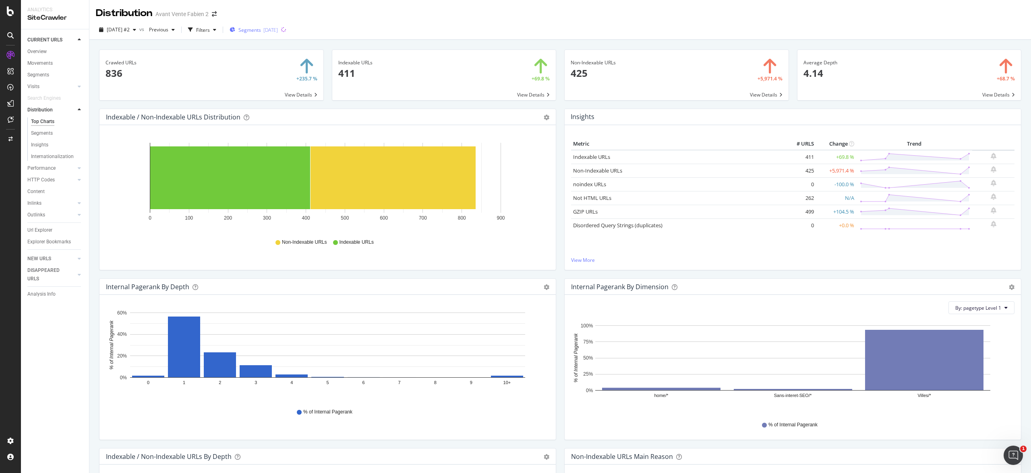
click at [274, 25] on div "Segments 2025-10-06" at bounding box center [253, 30] width 48 height 12
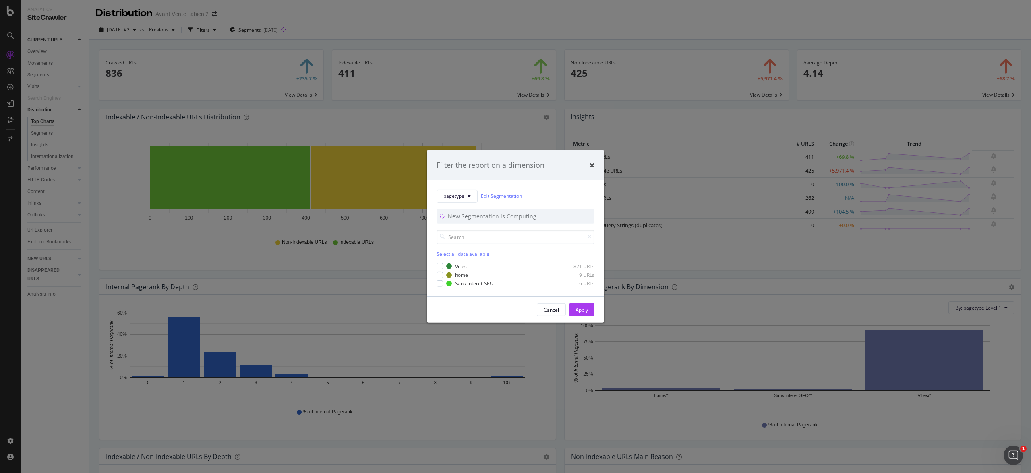
click at [587, 166] on div "Filter the report on a dimension" at bounding box center [515, 165] width 158 height 10
click at [590, 165] on icon "times" at bounding box center [591, 165] width 5 height 6
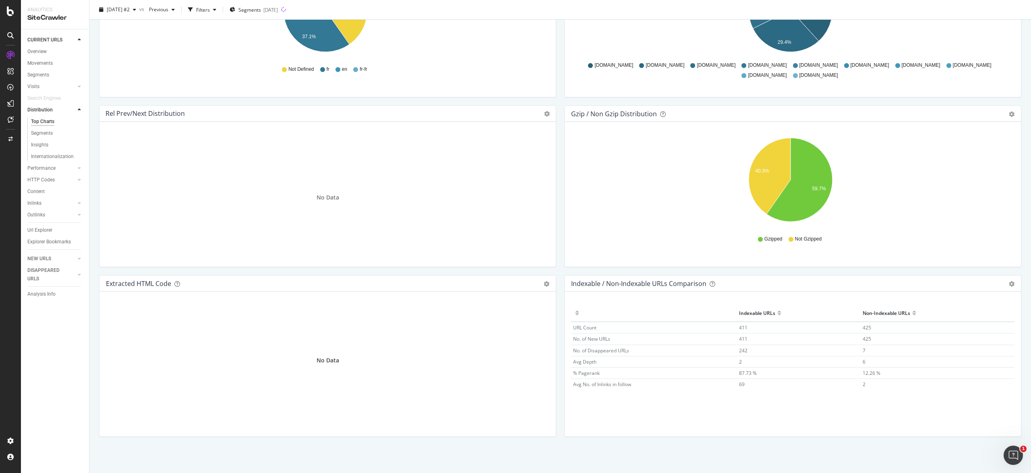
scroll to position [938, 0]
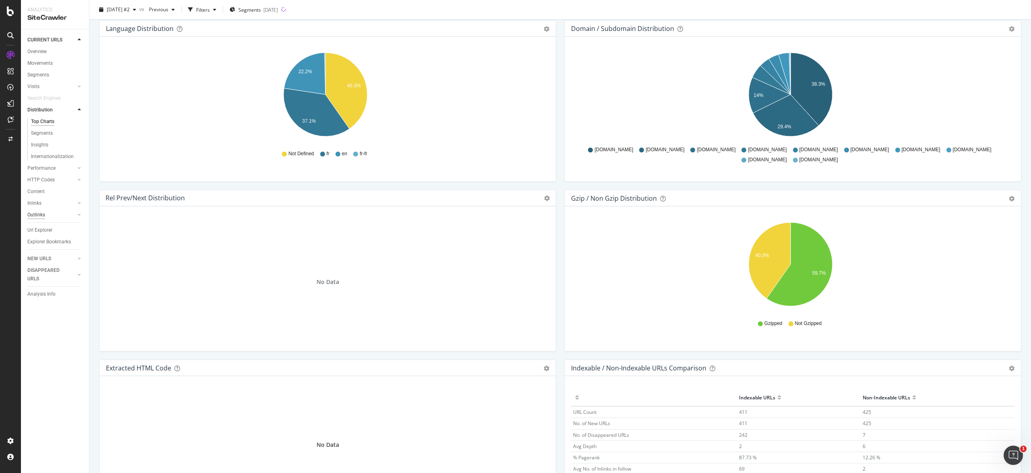
click at [42, 211] on div "Outlinks" at bounding box center [36, 215] width 18 height 8
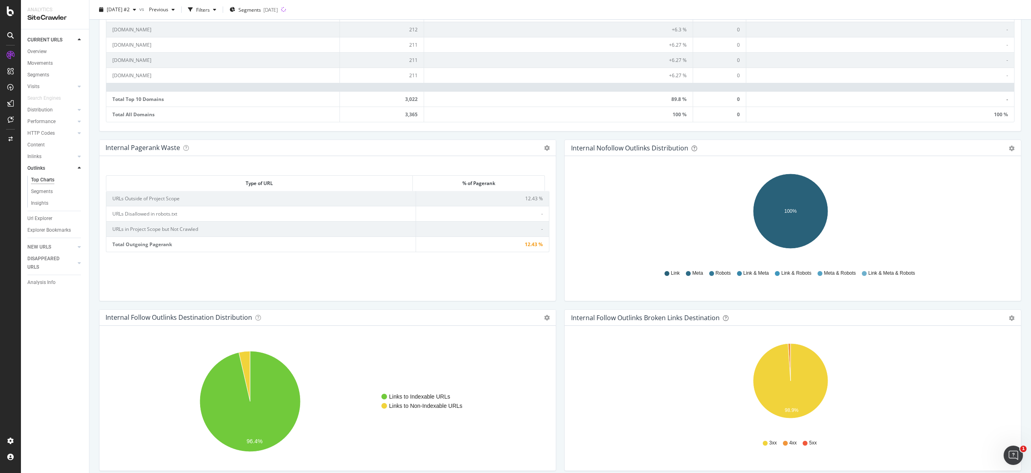
scroll to position [438, 0]
click at [38, 41] on div "CURRENT URLS" at bounding box center [44, 40] width 35 height 8
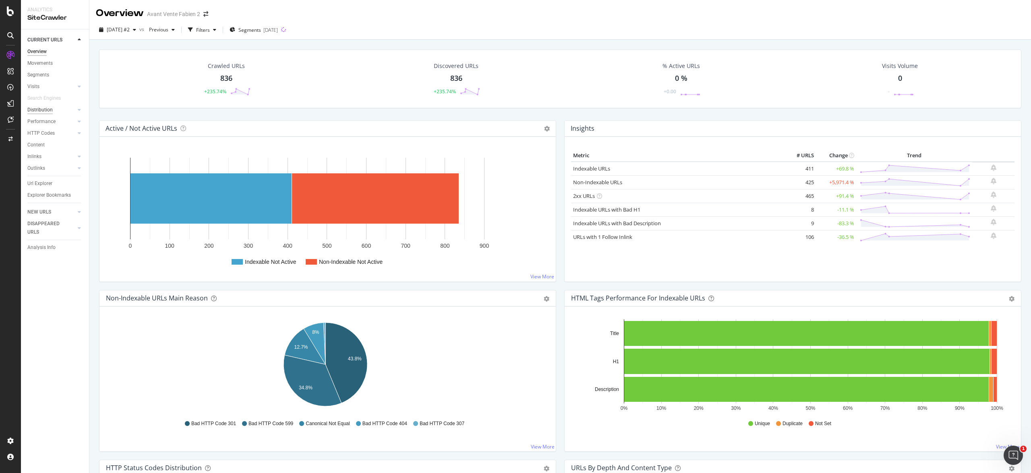
click at [46, 108] on div "Distribution" at bounding box center [39, 110] width 25 height 8
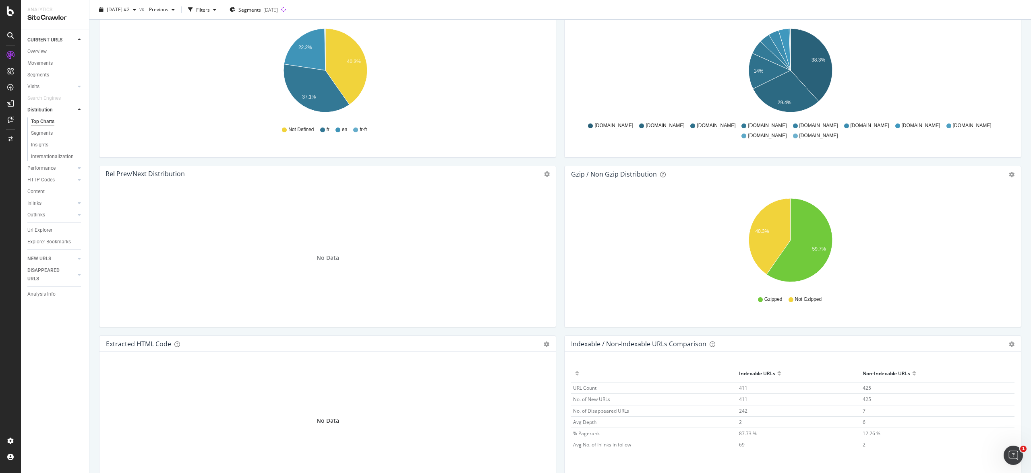
scroll to position [1025, 0]
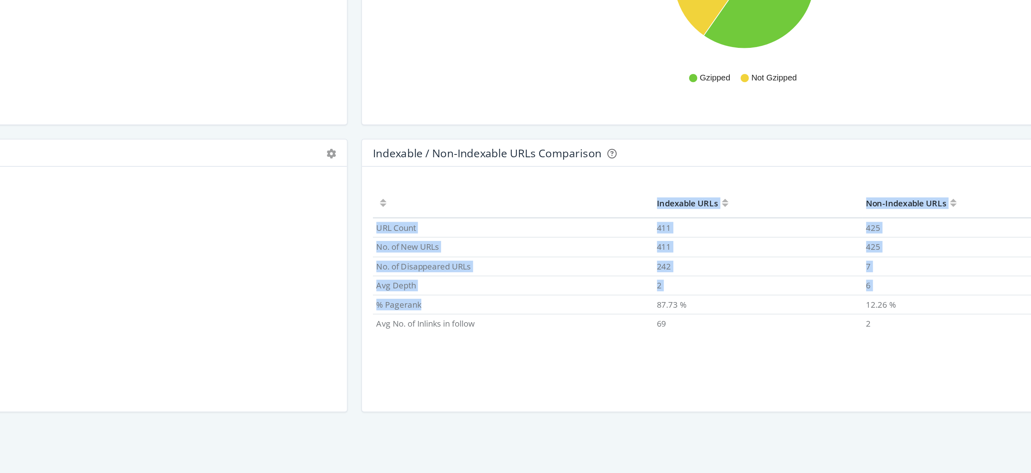
drag, startPoint x: 566, startPoint y: 373, endPoint x: 597, endPoint y: 375, distance: 30.6
click at [597, 375] on div "Hold CMD (⌘) while clicking to filter the report. Indexable URLs Non-Indexable …" at bounding box center [792, 364] width 456 height 145
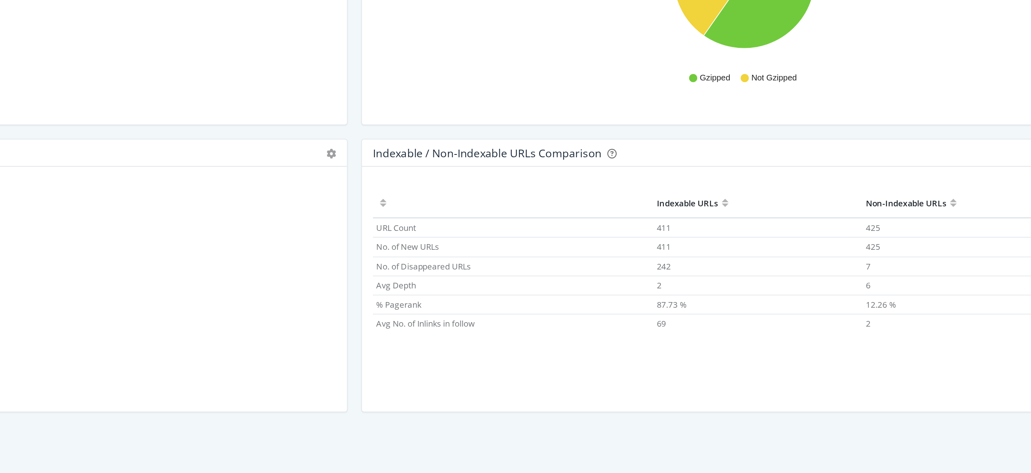
click at [595, 375] on td "% Pagerank" at bounding box center [654, 373] width 166 height 11
click at [862, 312] on div "Non-Indexable URLs" at bounding box center [886, 313] width 48 height 13
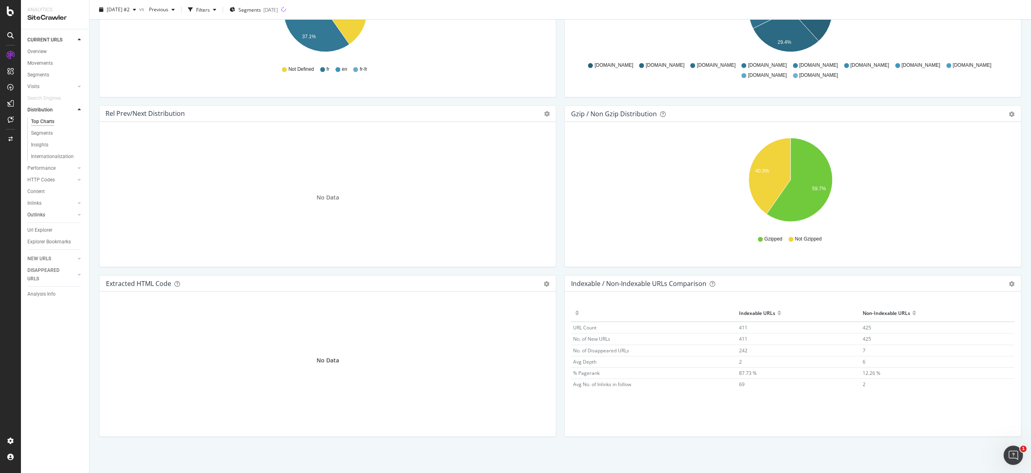
click at [45, 212] on link "Outlinks" at bounding box center [51, 215] width 48 height 8
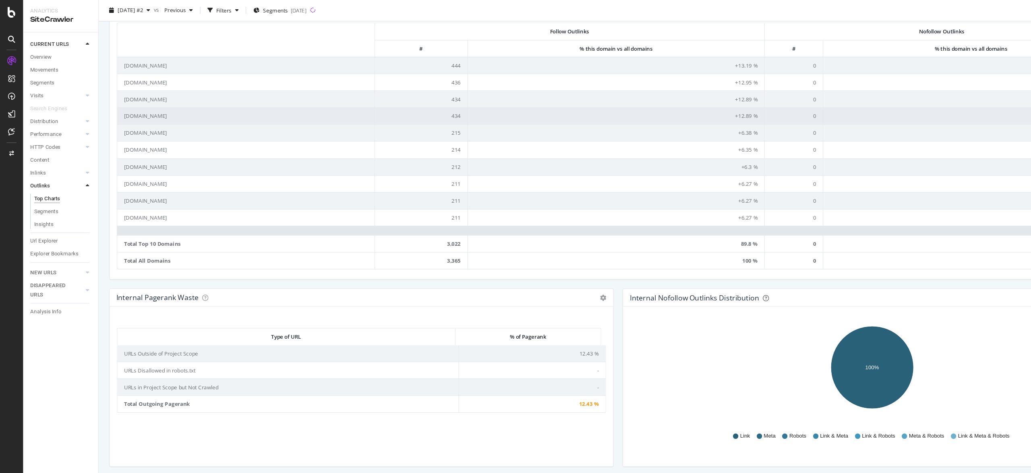
scroll to position [269, 0]
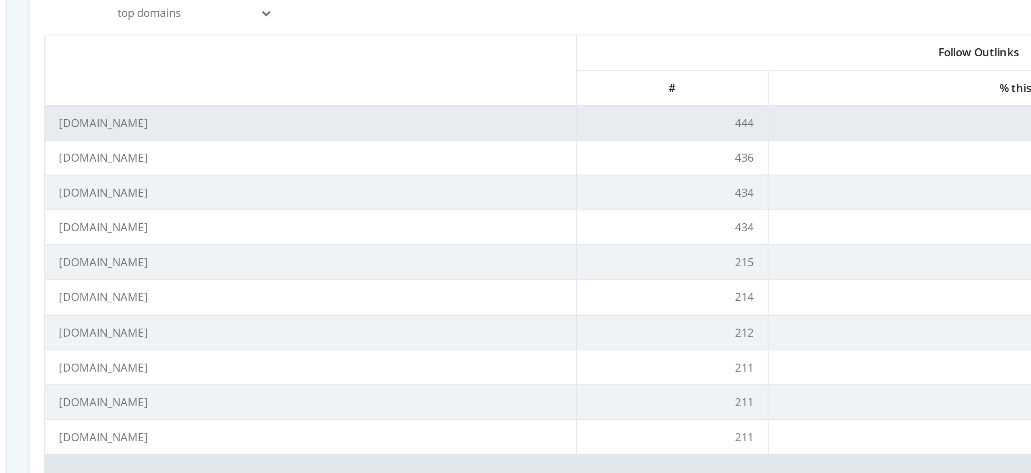
click at [182, 109] on td "linkedin.com" at bounding box center [223, 107] width 234 height 15
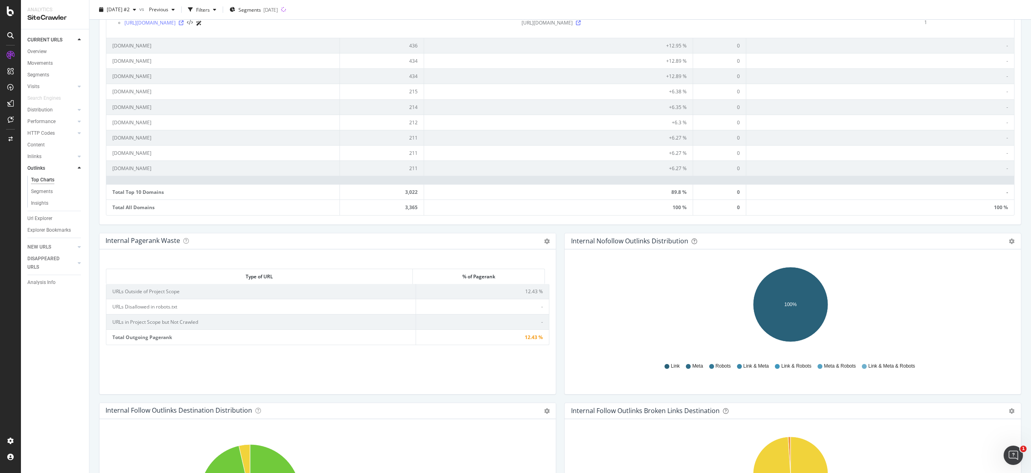
scroll to position [654, 0]
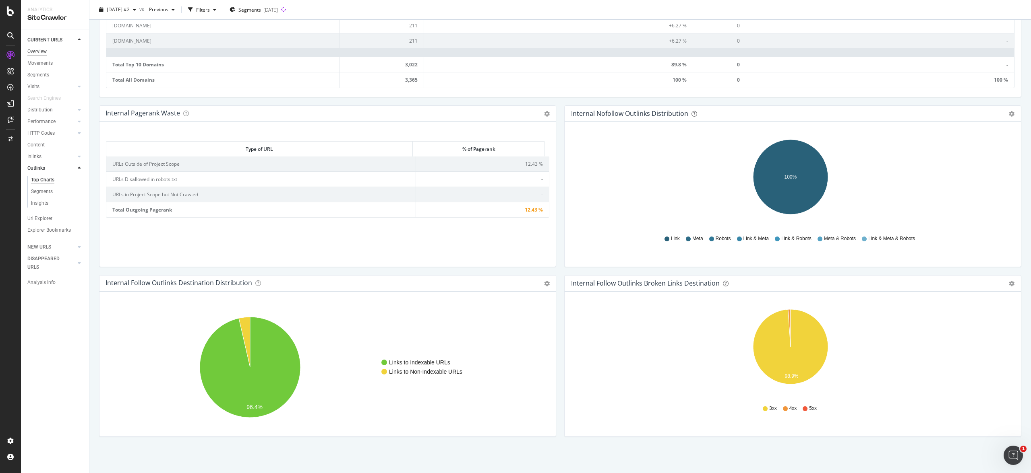
click at [35, 53] on div "Overview" at bounding box center [36, 52] width 19 height 8
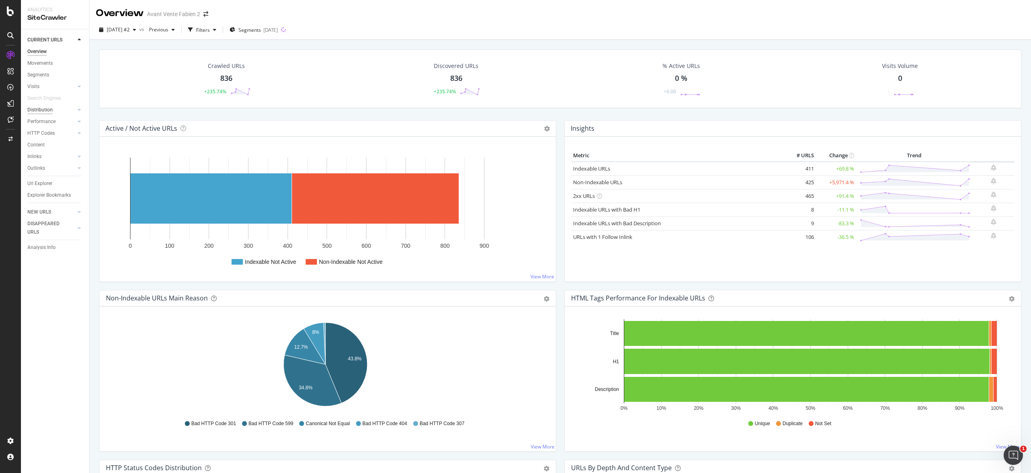
click at [33, 107] on div "Distribution" at bounding box center [39, 110] width 25 height 8
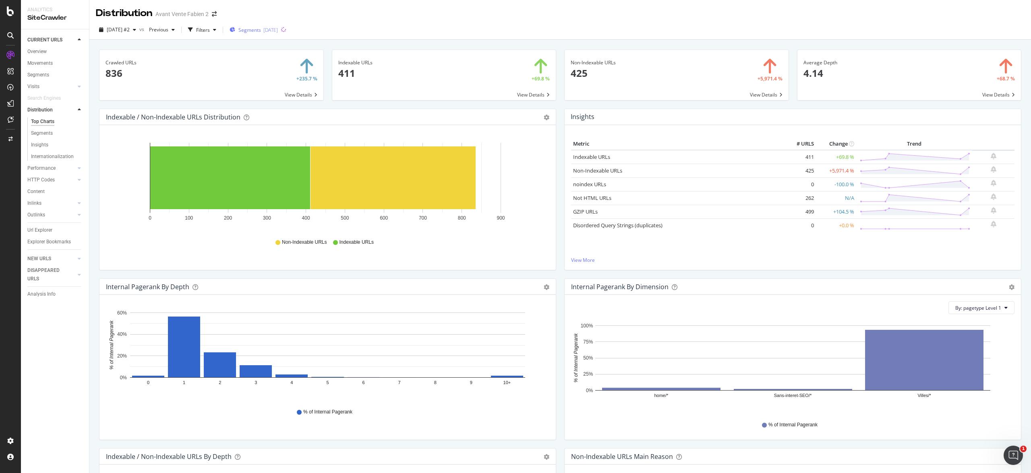
click at [275, 31] on div "Segments 2025-10-06" at bounding box center [253, 30] width 48 height 7
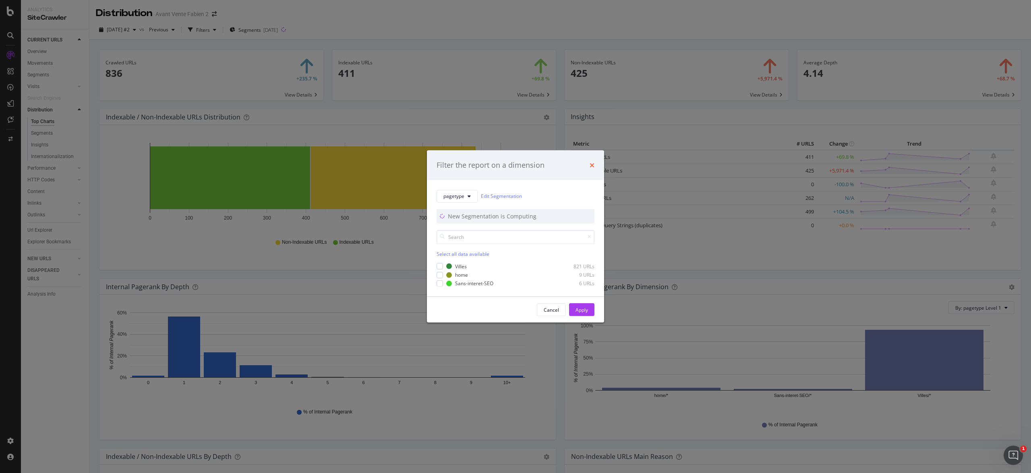
click at [591, 164] on icon "times" at bounding box center [591, 165] width 5 height 6
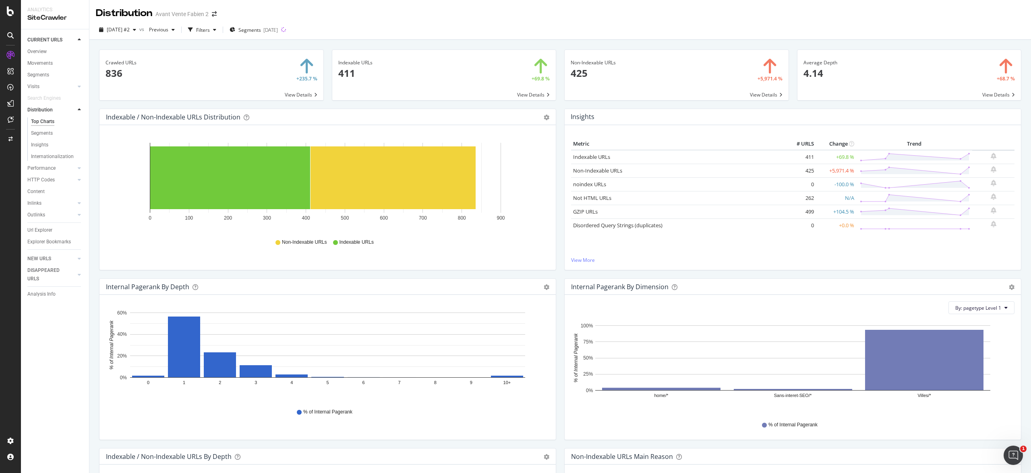
click at [560, 100] on div "Non-Indexable URLs 425 +5,971.4 % View Details" at bounding box center [676, 79] width 233 height 59
click at [553, 100] on div "Indexable URLs 411 +69.8 % View Details" at bounding box center [444, 79] width 233 height 59
click at [555, 103] on div "Indexable URLs 411 +69.8 % View Details" at bounding box center [444, 79] width 233 height 59
click at [553, 103] on div "Indexable URLs 411 +69.8 % View Details" at bounding box center [444, 79] width 233 height 59
click at [554, 102] on div "Indexable URLs 411 +69.8 % View Details" at bounding box center [444, 79] width 233 height 59
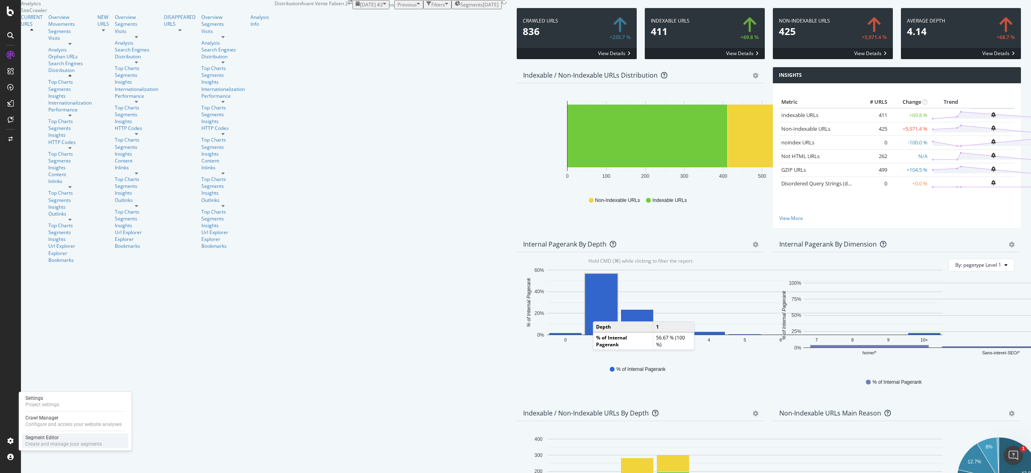
click at [59, 438] on div "Segment Editor" at bounding box center [63, 438] width 76 height 6
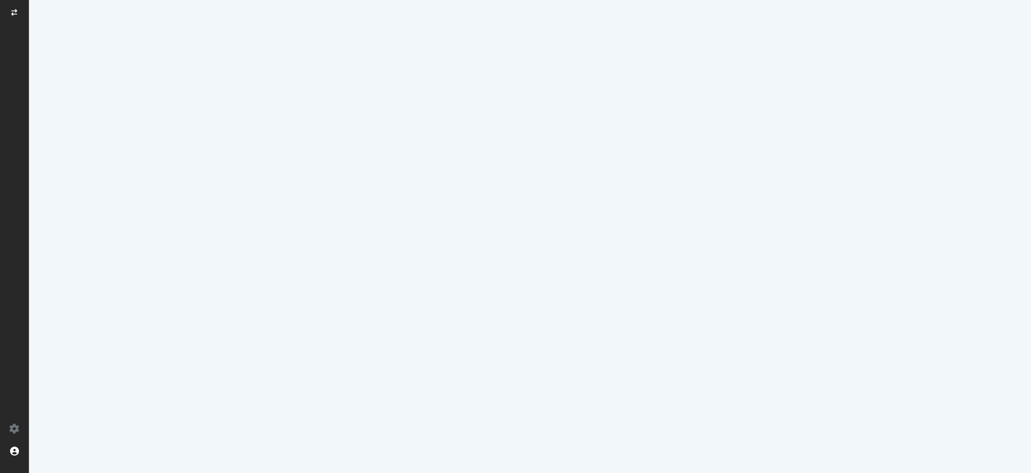
click at [92, 347] on div "@ home or ( path / ) @ EN host en.deskare.io @ ES host es.deskare.io @ IT host …" at bounding box center [184, 197] width 269 height 339
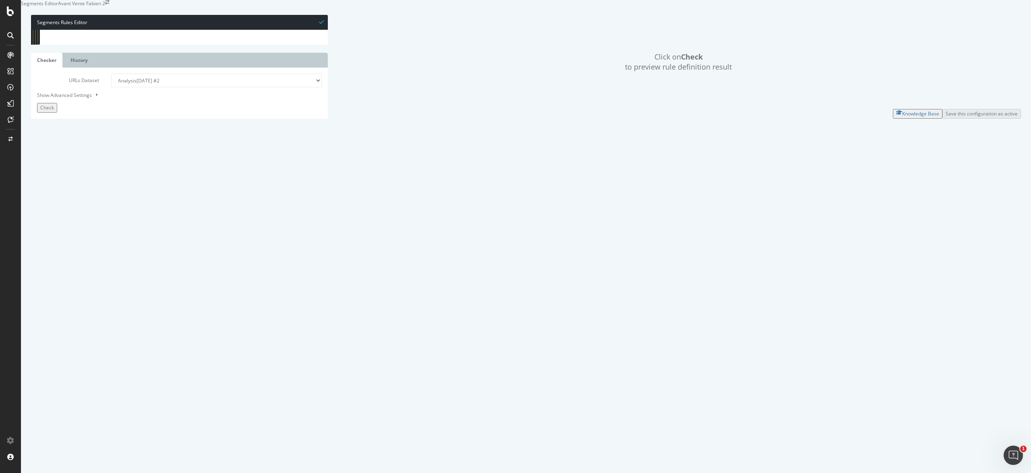
scroll to position [8, 0]
click at [7, 38] on icon at bounding box center [10, 35] width 6 height 6
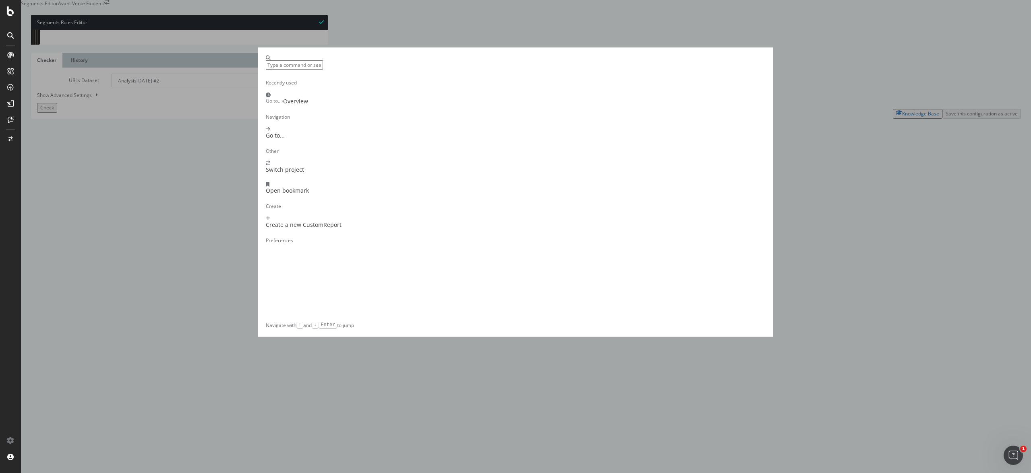
click at [766, 201] on div "Recently used Go to... › Overview Navigation Go to... Other Switch project Open…" at bounding box center [515, 236] width 1031 height 473
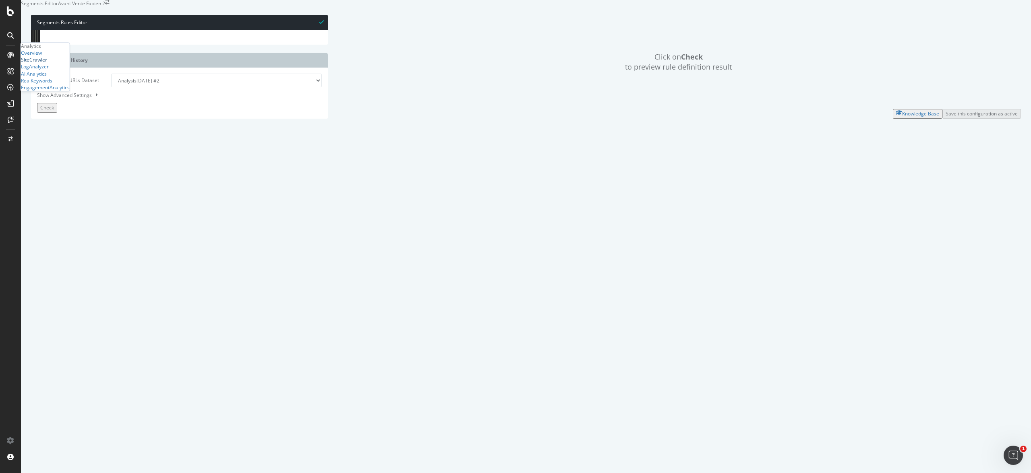
click at [42, 64] on div "SiteCrawler" at bounding box center [34, 60] width 26 height 7
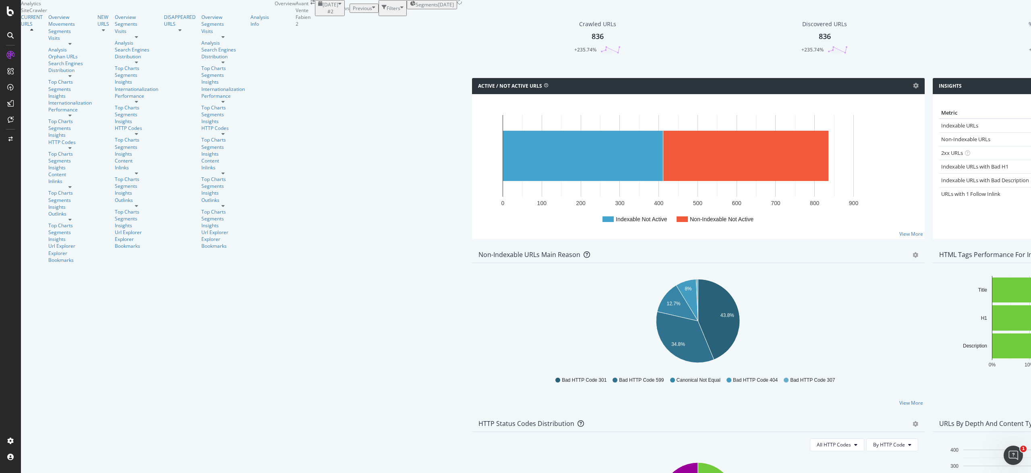
click at [438, 8] on div "[DATE]" at bounding box center [446, 4] width 16 height 7
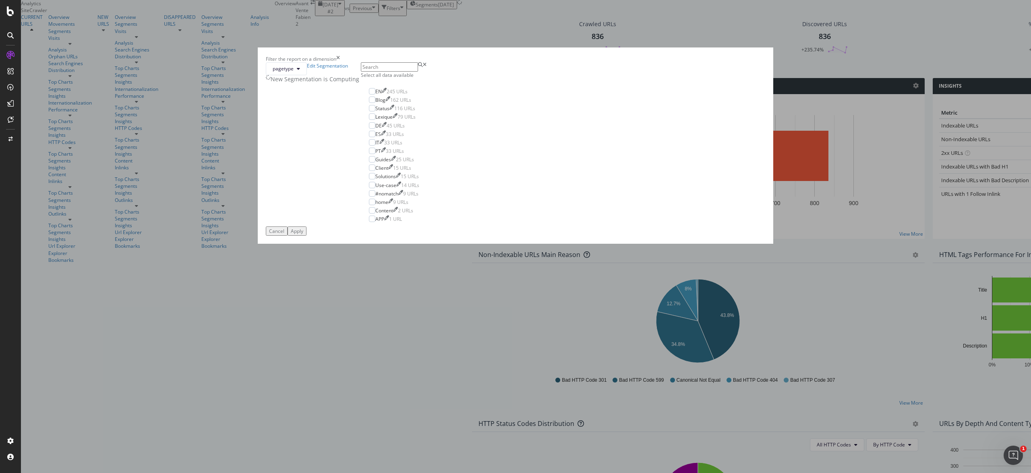
click at [427, 79] on div "Select all data available" at bounding box center [394, 75] width 66 height 7
click at [306, 236] on button "Apply" at bounding box center [296, 231] width 19 height 9
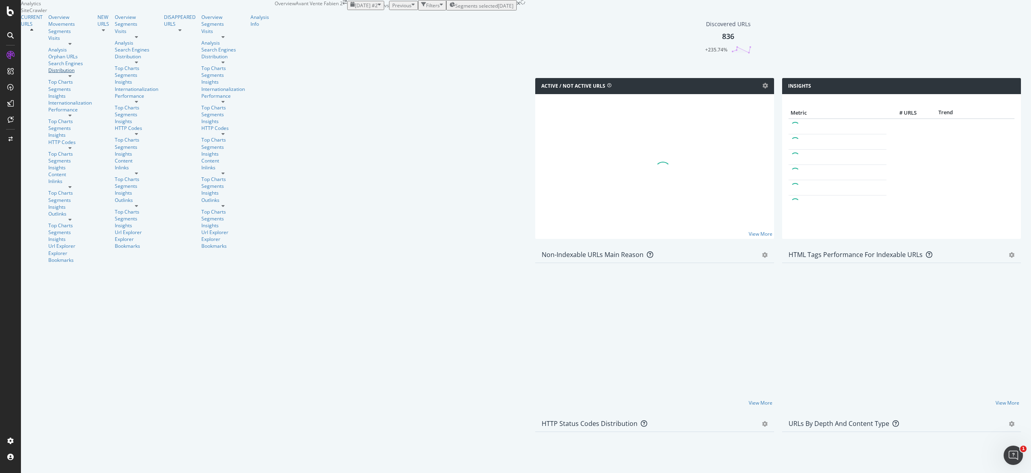
click at [48, 74] on div "Distribution" at bounding box center [69, 70] width 43 height 7
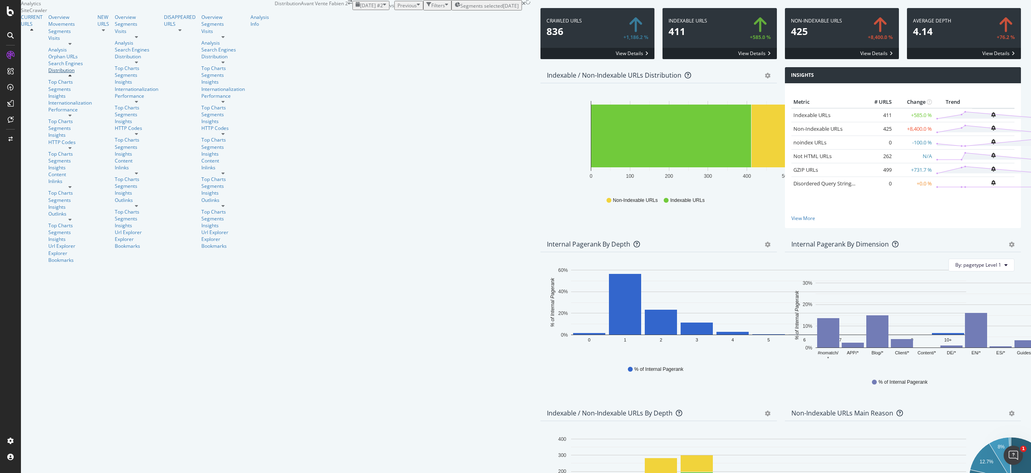
scroll to position [128, 0]
click at [48, 35] on div "Segments" at bounding box center [69, 31] width 43 height 7
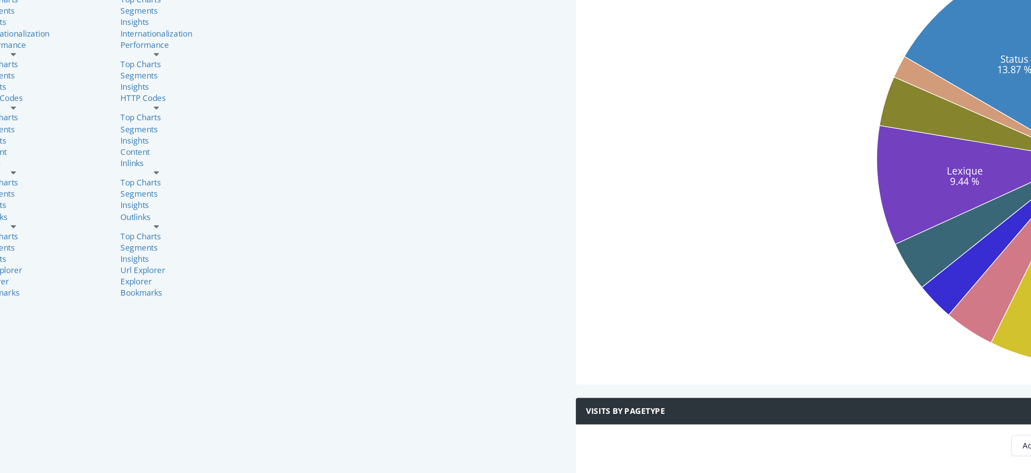
scroll to position [27, 0]
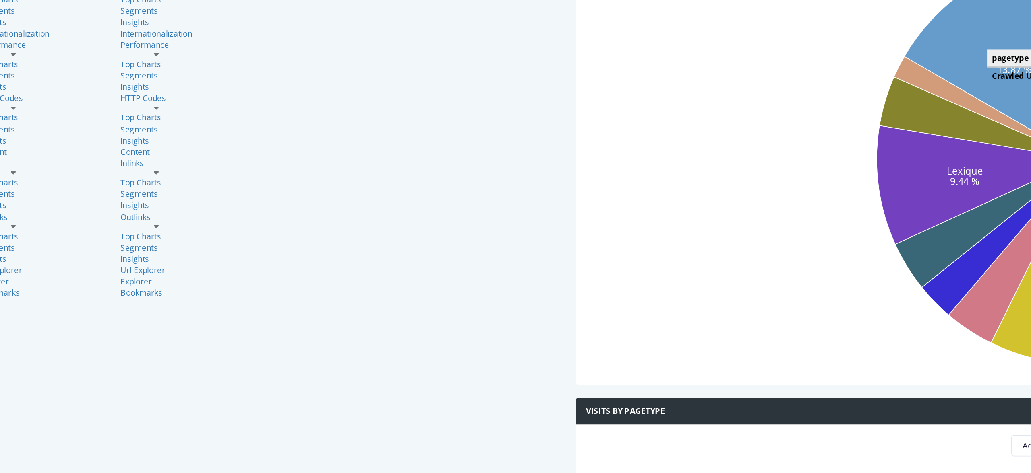
click at [676, 131] on icon at bounding box center [728, 99] width 104 height 113
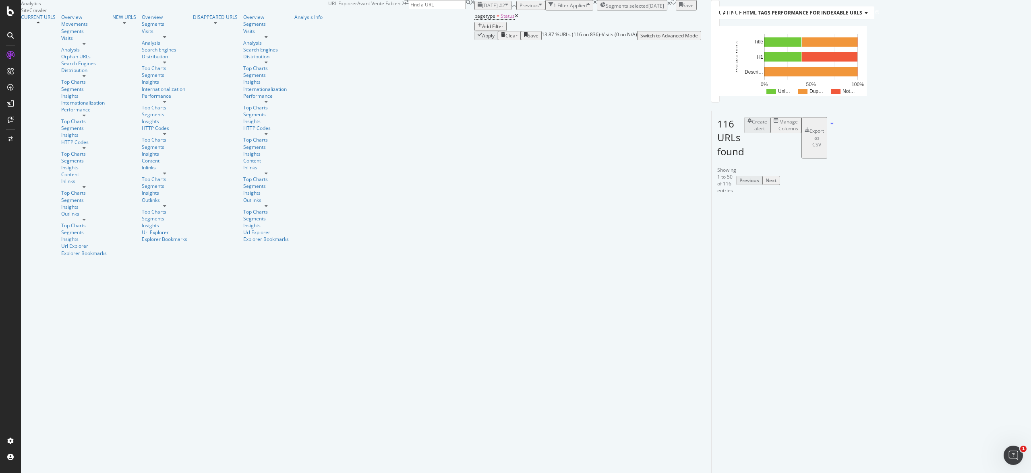
click at [61, 21] on div "Overview" at bounding box center [83, 17] width 45 height 7
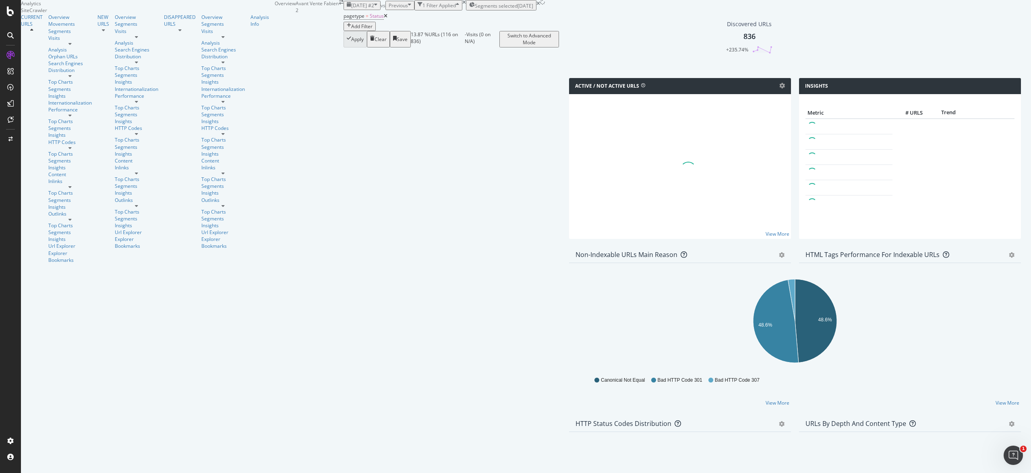
click at [384, 19] on icon at bounding box center [386, 16] width 4 height 5
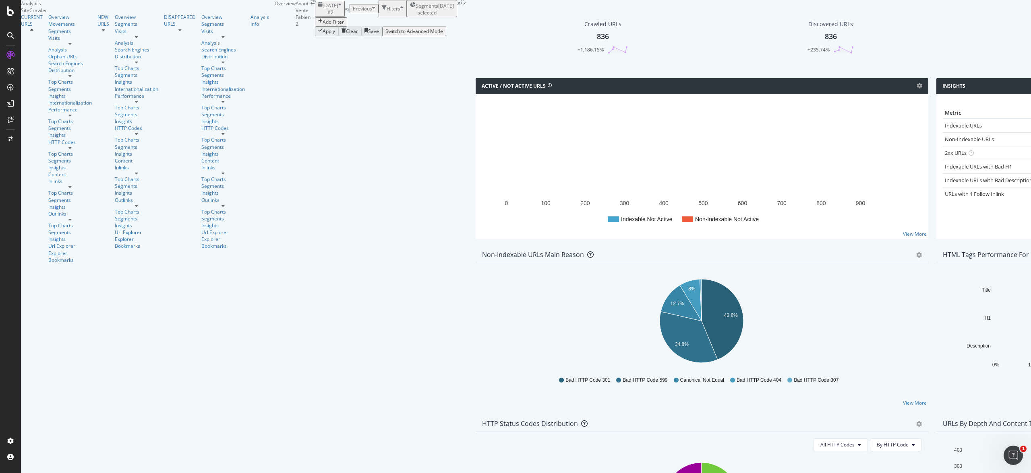
scroll to position [45, 0]
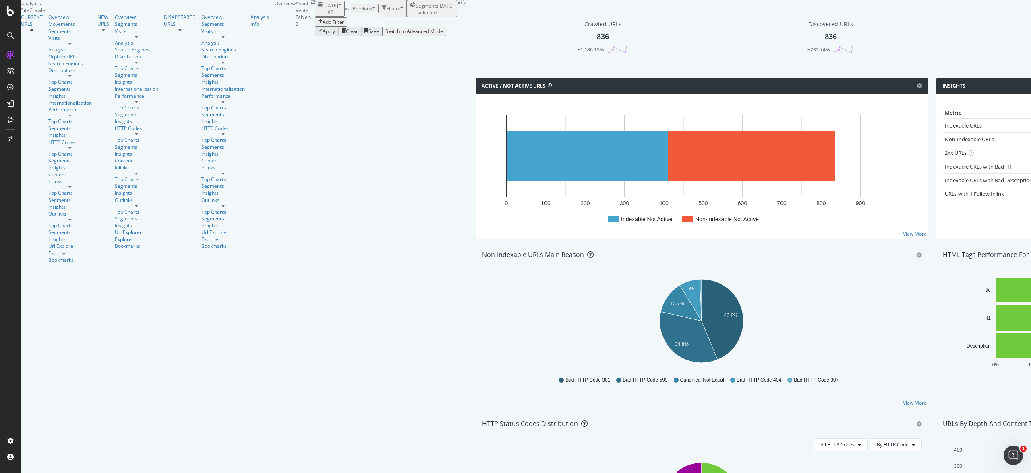
click at [554, 78] on div "Crawled URLs 836 +1,186.15% Discovered URLs 836 +235.74% % Active URLs 0 % +0.0…" at bounding box center [931, 43] width 921 height 70
click at [555, 110] on div "Active / Not Active URLs Chart (by Value) Chart (by Percentage) Table Expand Ex…" at bounding box center [701, 162] width 461 height 169
click at [554, 247] on div "Non-Indexable URLs Main Reason Pie Table Export as CSV Add to Custom Report Hol…" at bounding box center [701, 331] width 461 height 169
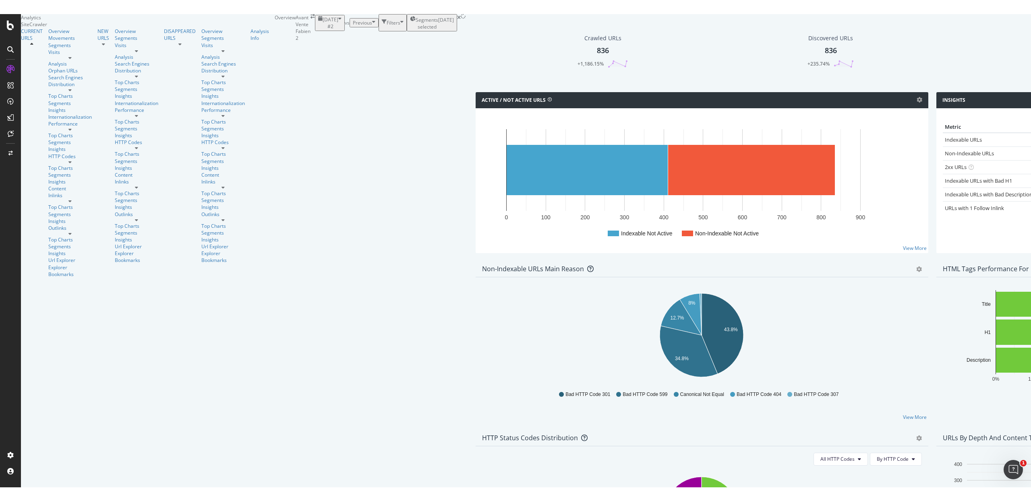
scroll to position [5, 0]
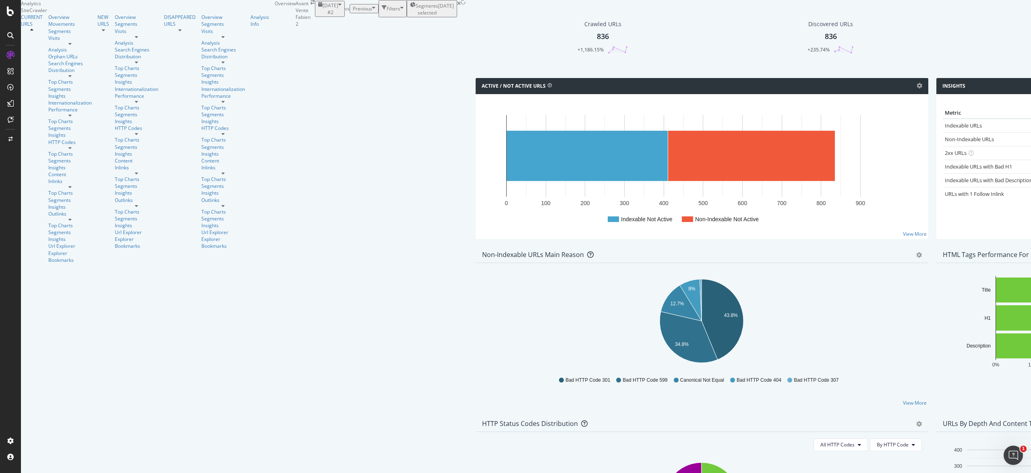
click at [471, 78] on div "Crawled URLs 836 +1,186.15% Discovered URLs 836 +235.74% % Active URLs 0 % +0.0…" at bounding box center [931, 43] width 921 height 70
click at [554, 78] on div "Crawled URLs 836 +1,186.15% Discovered URLs 836 +235.74% % Active URLs 0 % +0.0…" at bounding box center [931, 43] width 921 height 70
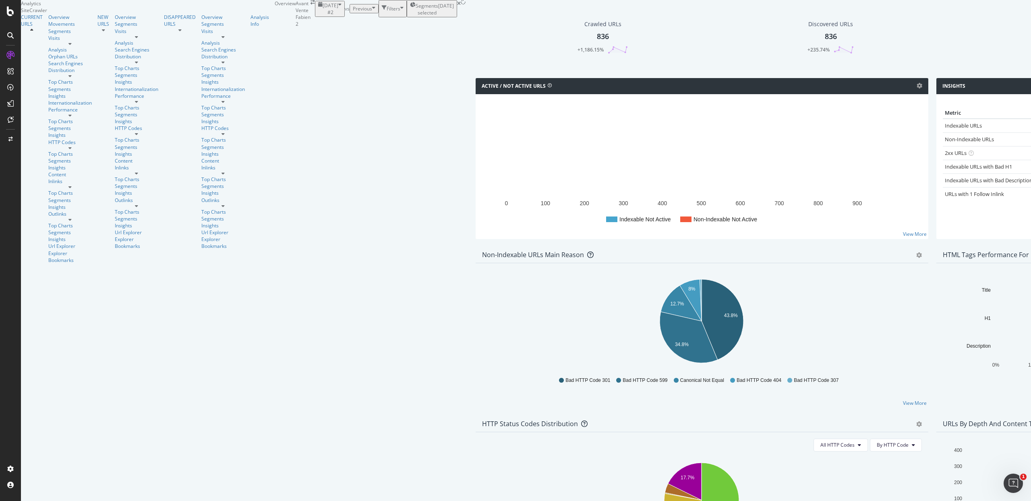
scroll to position [0, 0]
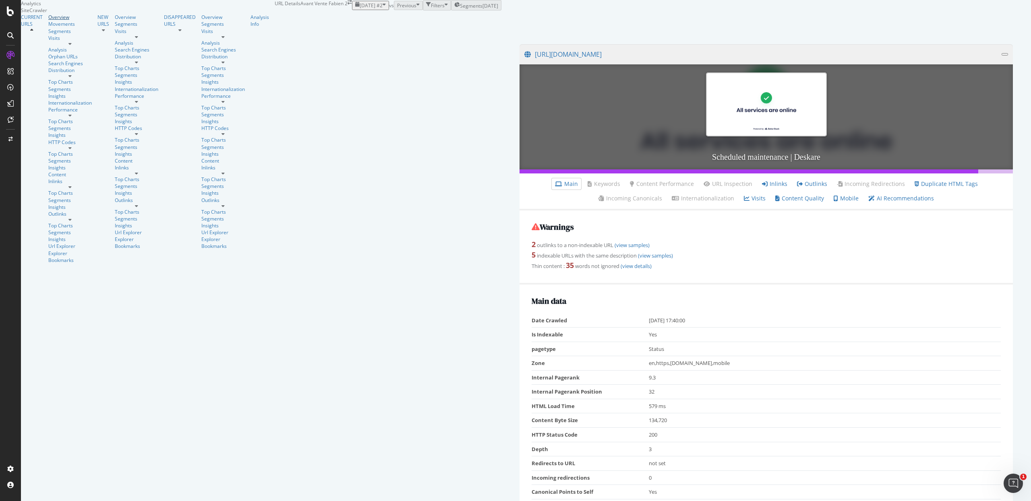
click at [48, 21] on div "Overview" at bounding box center [69, 17] width 43 height 7
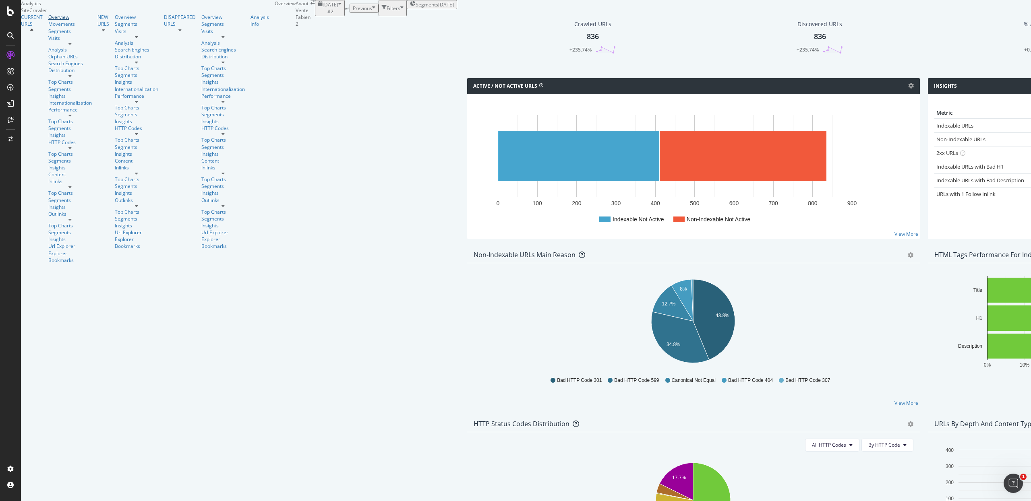
scroll to position [32, 0]
click at [557, 78] on div "Crawled URLs 836 +235.74% Discovered URLs 836 +235.74% % Active URLs 0 % +0.00 …" at bounding box center [923, 43] width 921 height 70
click at [554, 78] on div "Crawled URLs 836 +235.74% Discovered URLs 836 +235.74% % Active URLs 0 % +0.00 …" at bounding box center [923, 43] width 921 height 70
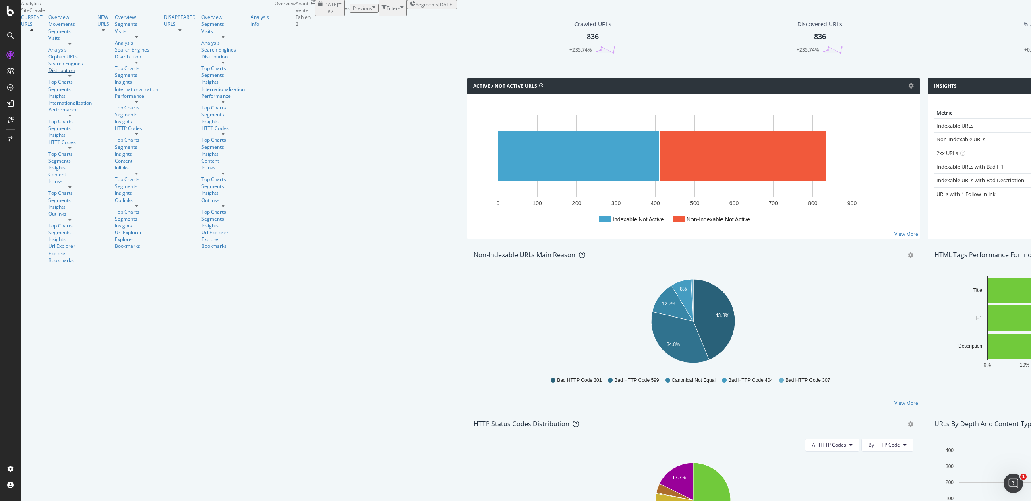
click at [48, 74] on div "Distribution" at bounding box center [69, 70] width 43 height 7
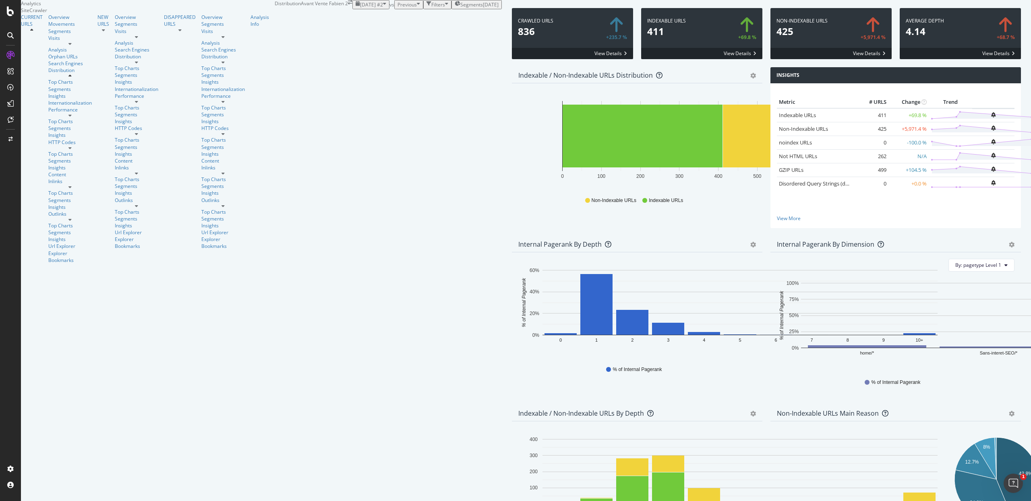
click at [637, 67] on div "Indexable URLs 411 +69.8 % View Details" at bounding box center [701, 37] width 129 height 59
